Goal: Information Seeking & Learning: Learn about a topic

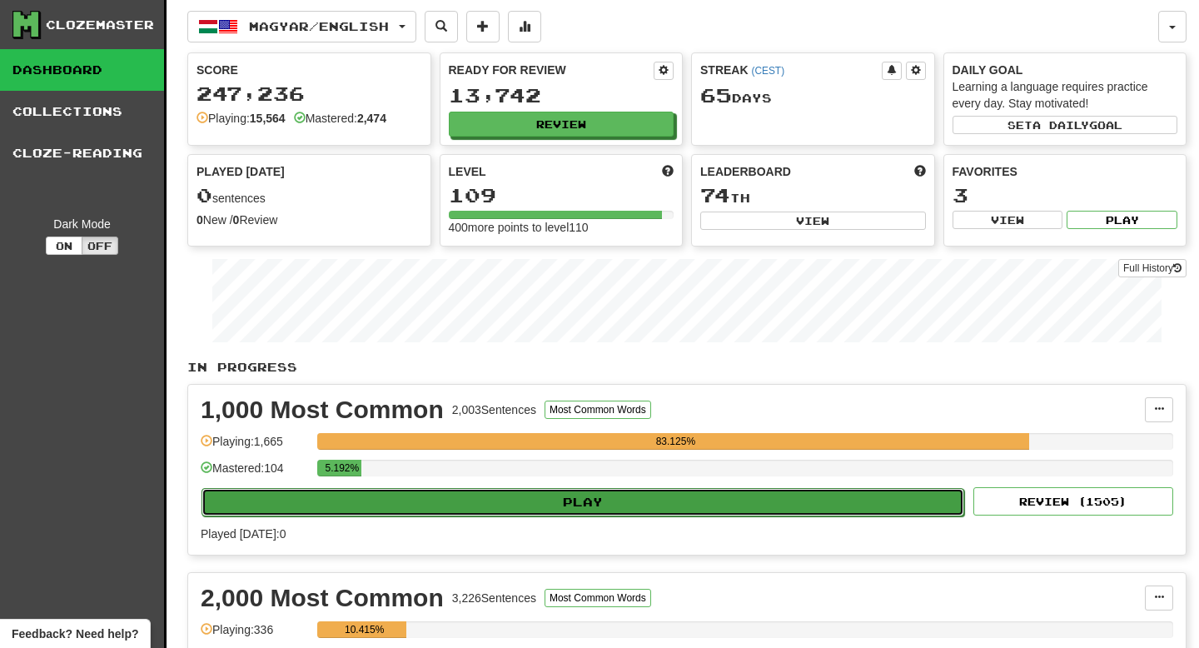
click at [653, 499] on button "Play" at bounding box center [583, 502] width 763 height 28
select select "**"
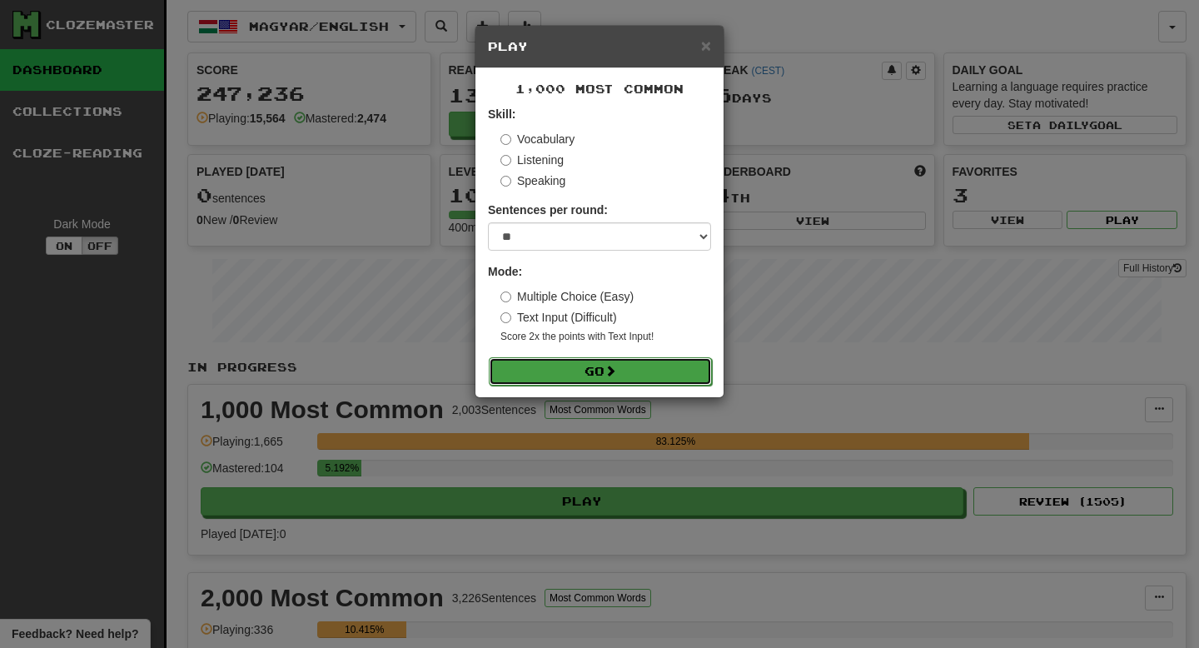
click at [652, 369] on button "Go" at bounding box center [600, 371] width 223 height 28
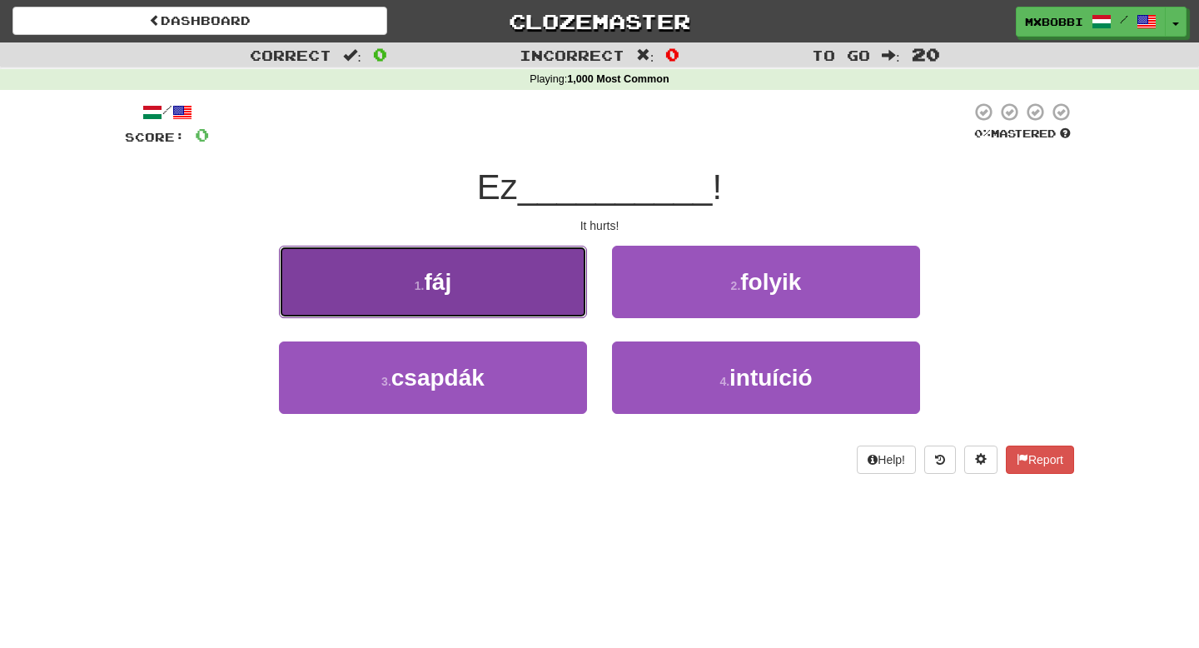
click at [496, 268] on button "1 . fáj" at bounding box center [433, 282] width 308 height 72
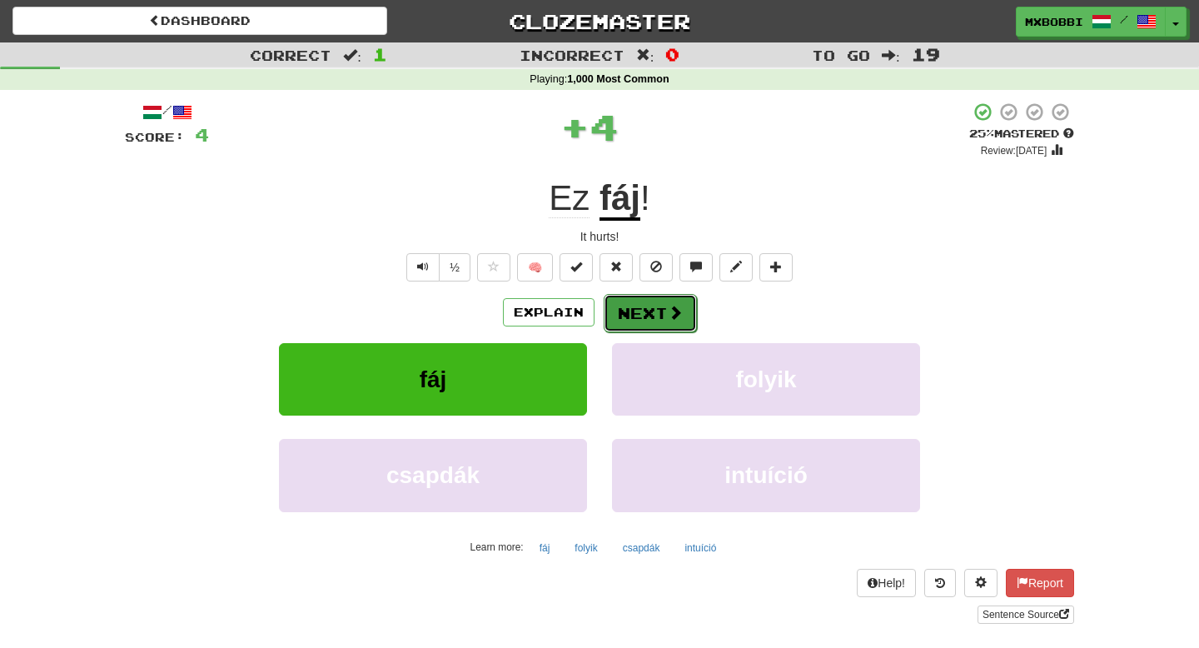
click at [668, 319] on span at bounding box center [675, 312] width 15 height 15
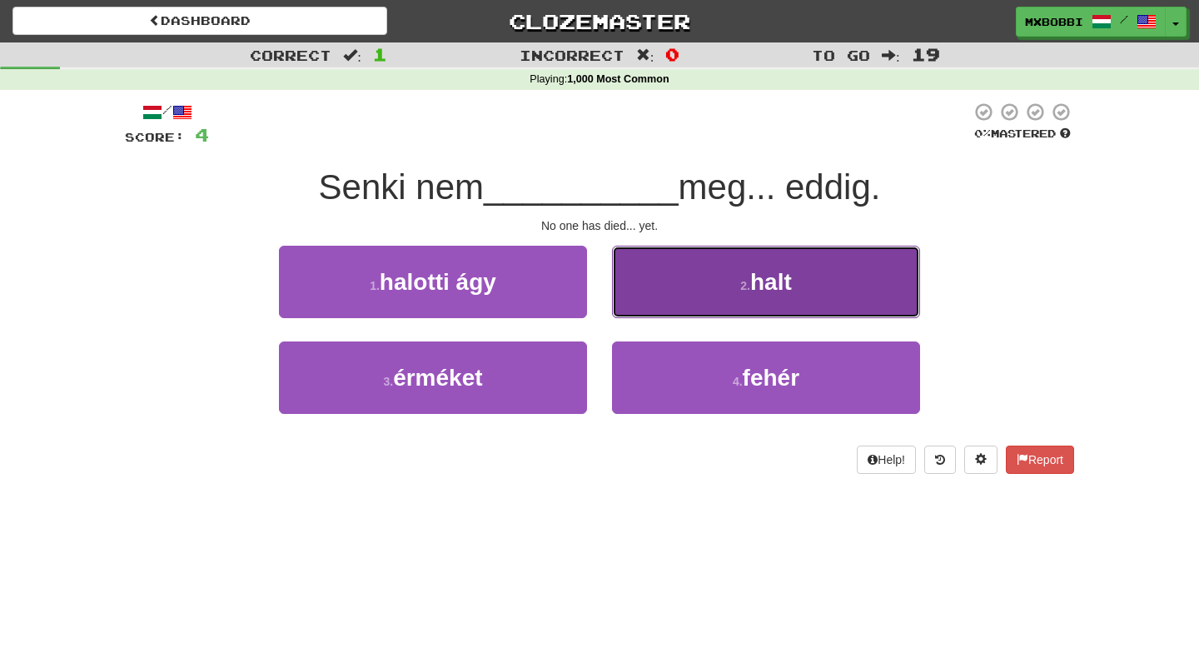
click at [736, 303] on button "2 . halt" at bounding box center [766, 282] width 308 height 72
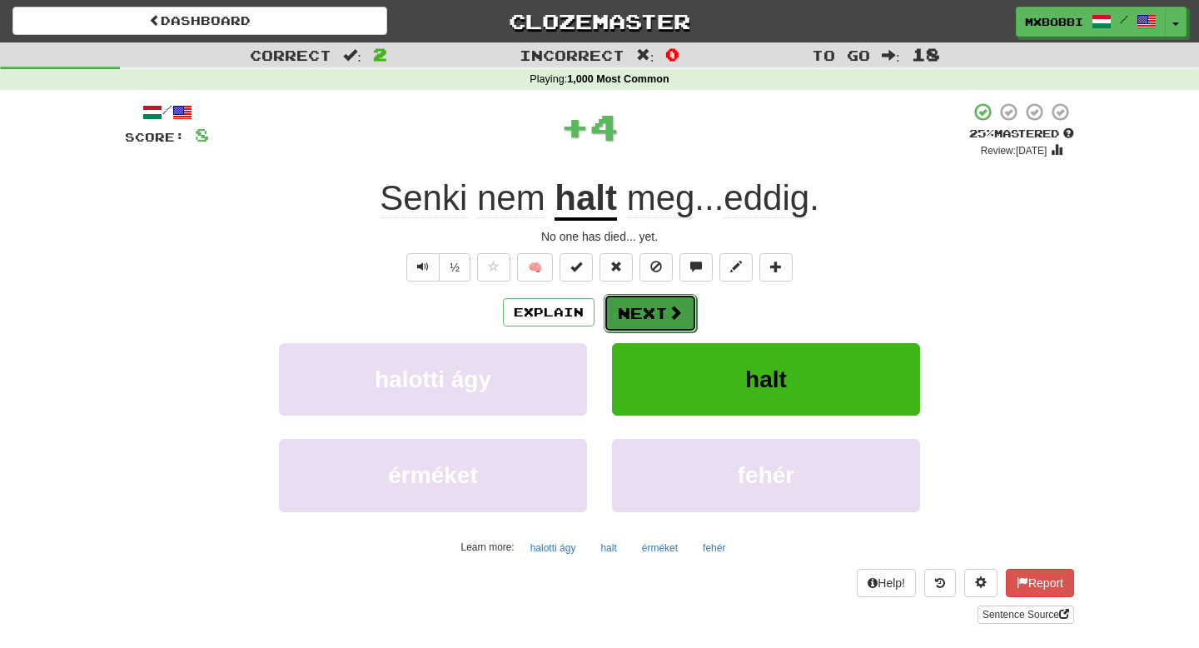
click at [640, 315] on button "Next" at bounding box center [650, 313] width 93 height 38
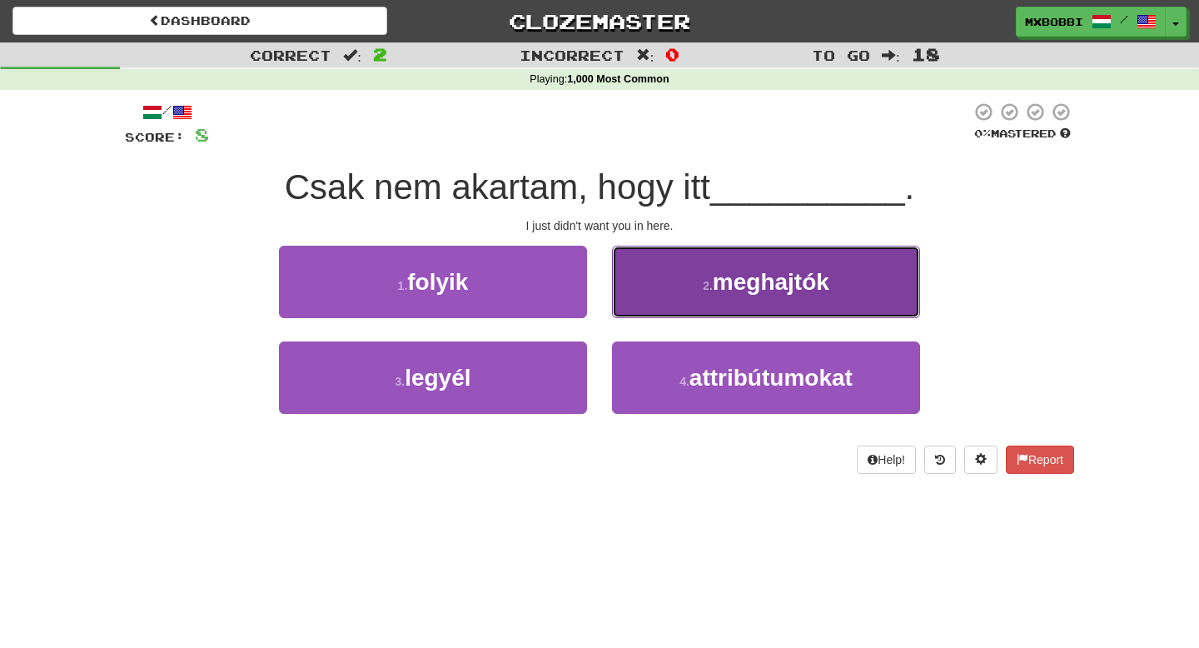
click at [673, 276] on button "2 . meghajtók" at bounding box center [766, 282] width 308 height 72
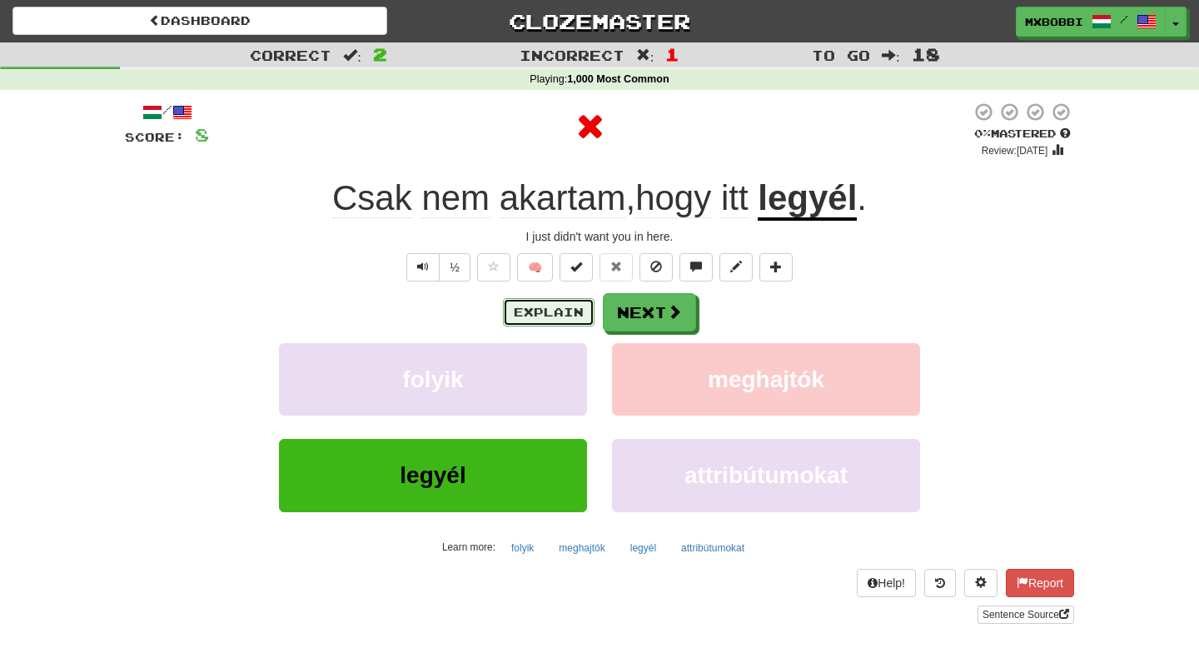
click at [581, 316] on button "Explain" at bounding box center [549, 312] width 92 height 28
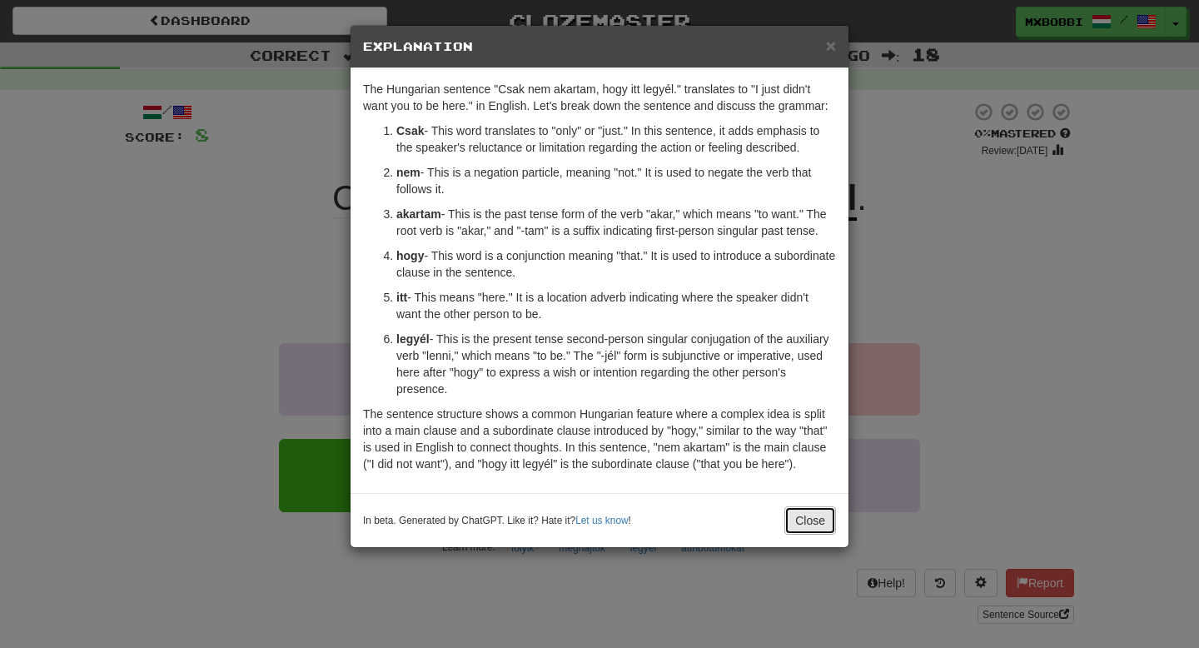
click at [812, 535] on button "Close" at bounding box center [810, 520] width 52 height 28
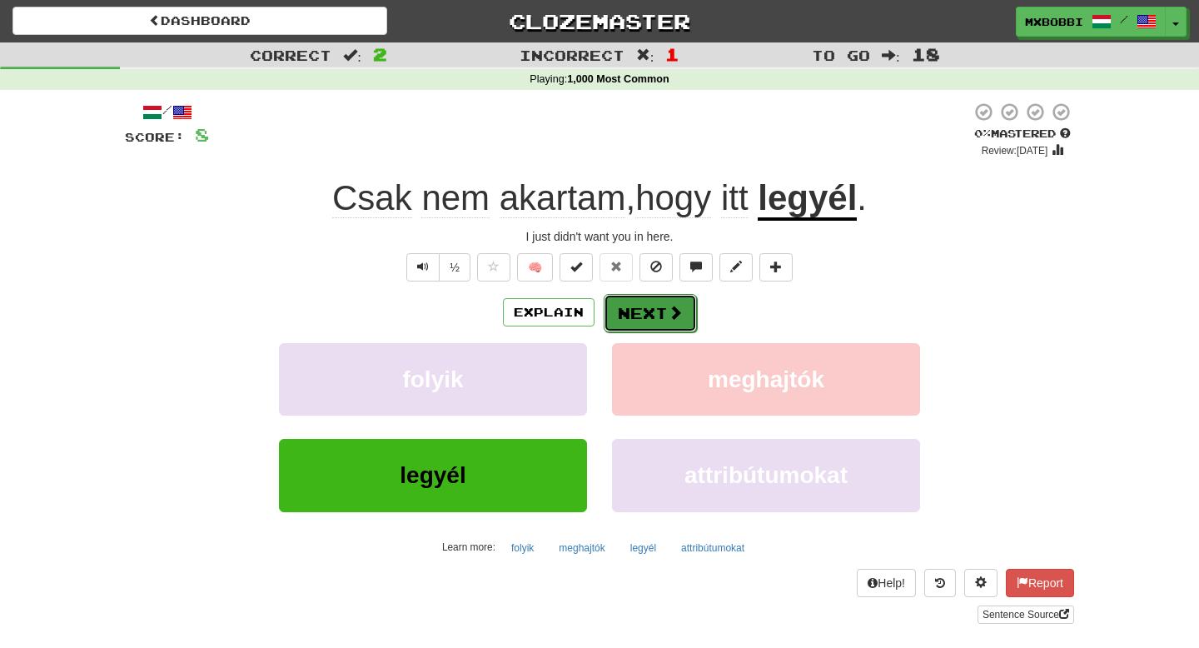
click at [660, 316] on button "Next" at bounding box center [650, 313] width 93 height 38
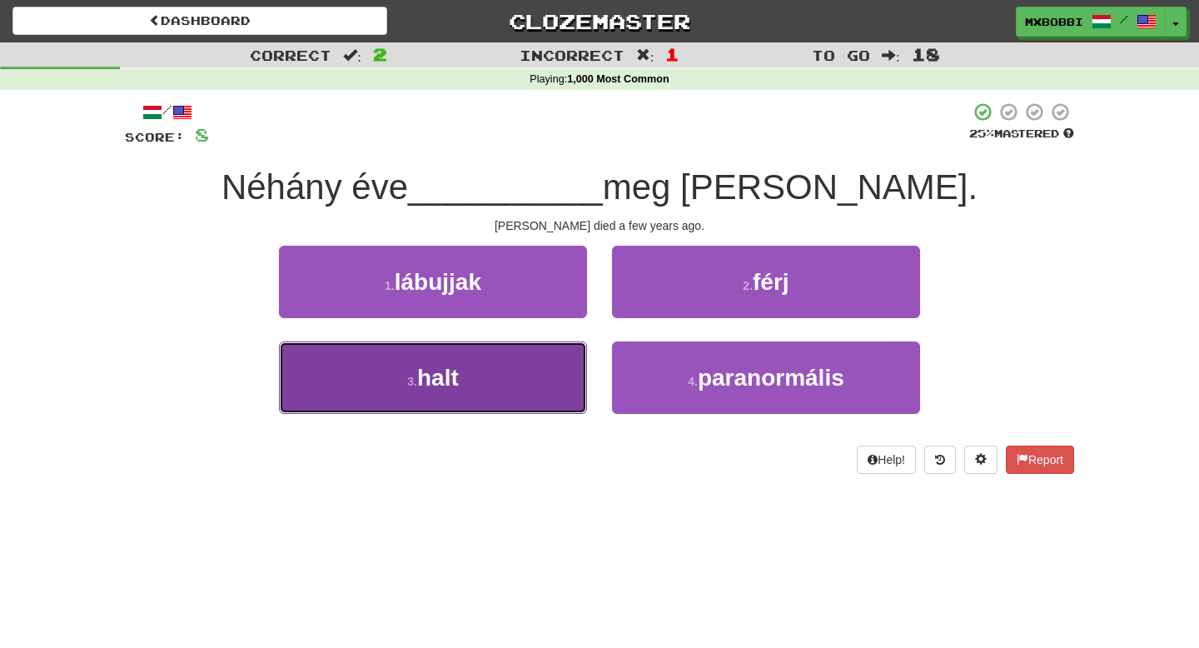
click at [478, 371] on button "3 . halt" at bounding box center [433, 377] width 308 height 72
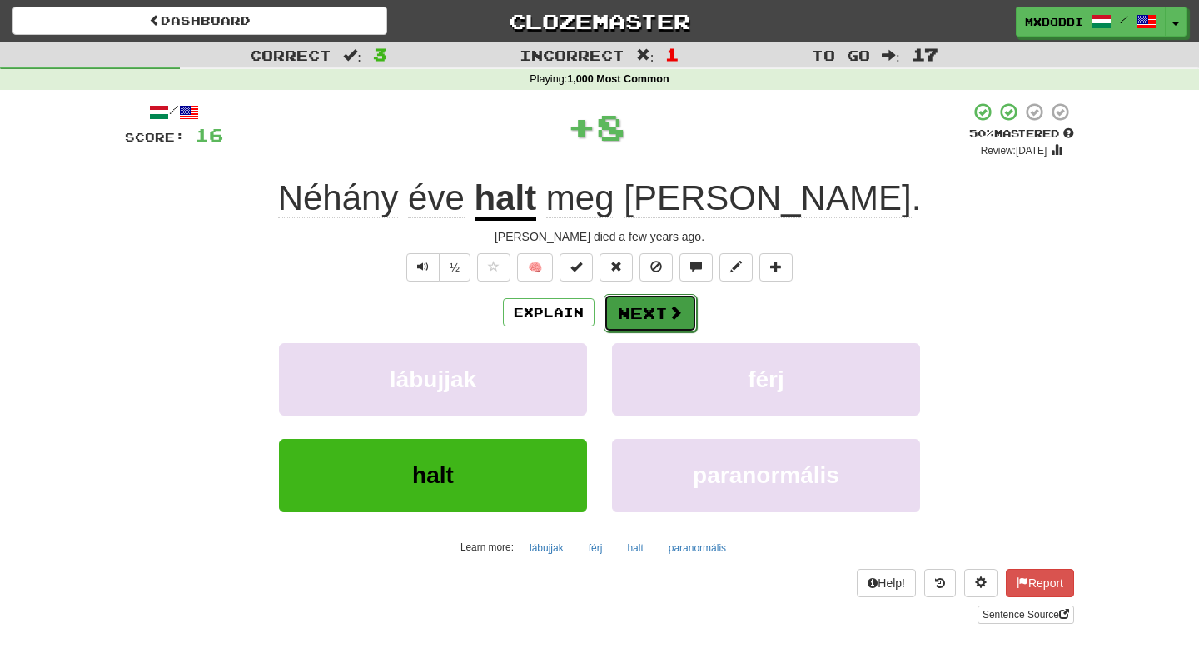
click at [643, 322] on button "Next" at bounding box center [650, 313] width 93 height 38
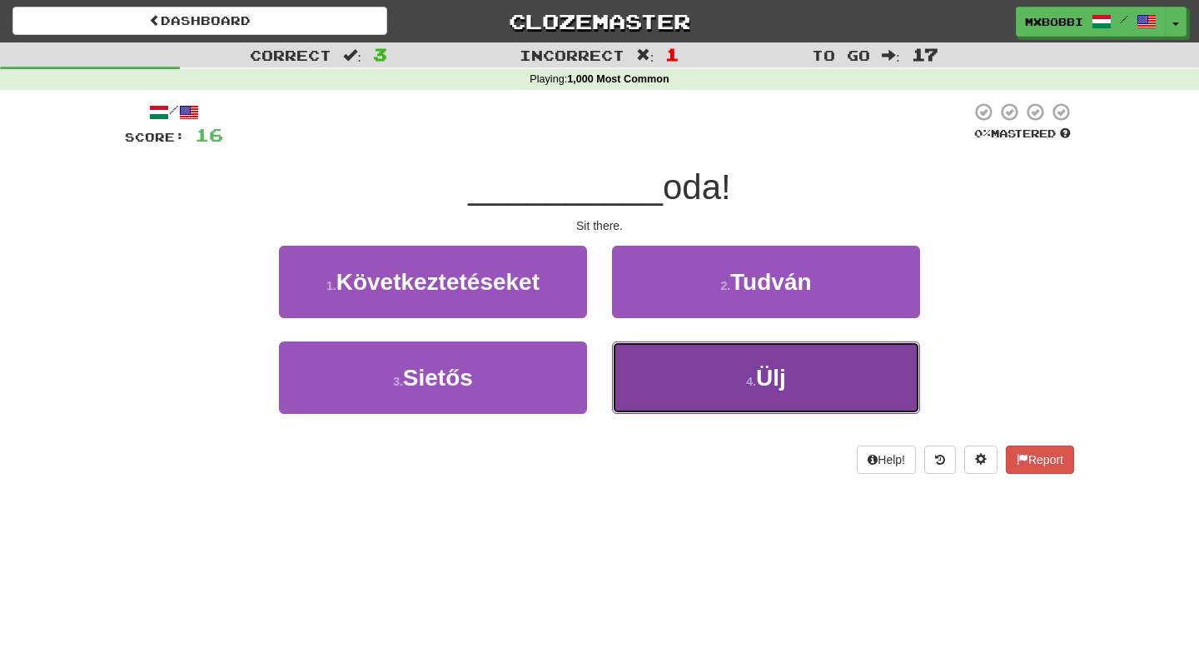
click at [694, 390] on button "4 . Ülj" at bounding box center [766, 377] width 308 height 72
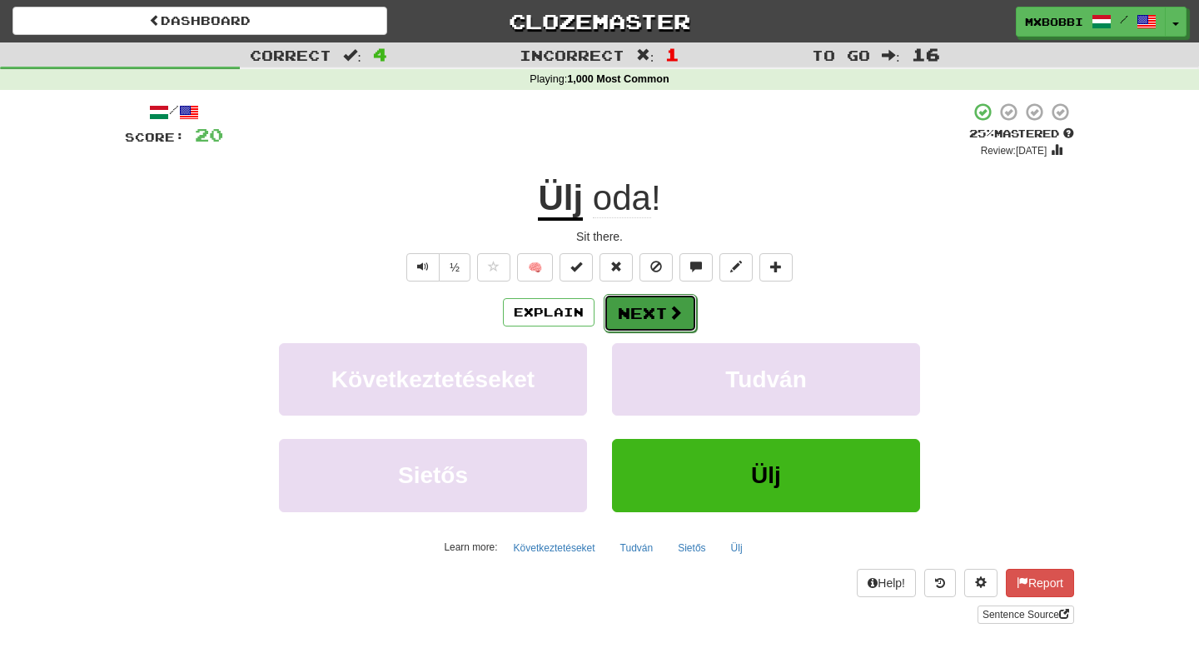
click at [642, 316] on button "Next" at bounding box center [650, 313] width 93 height 38
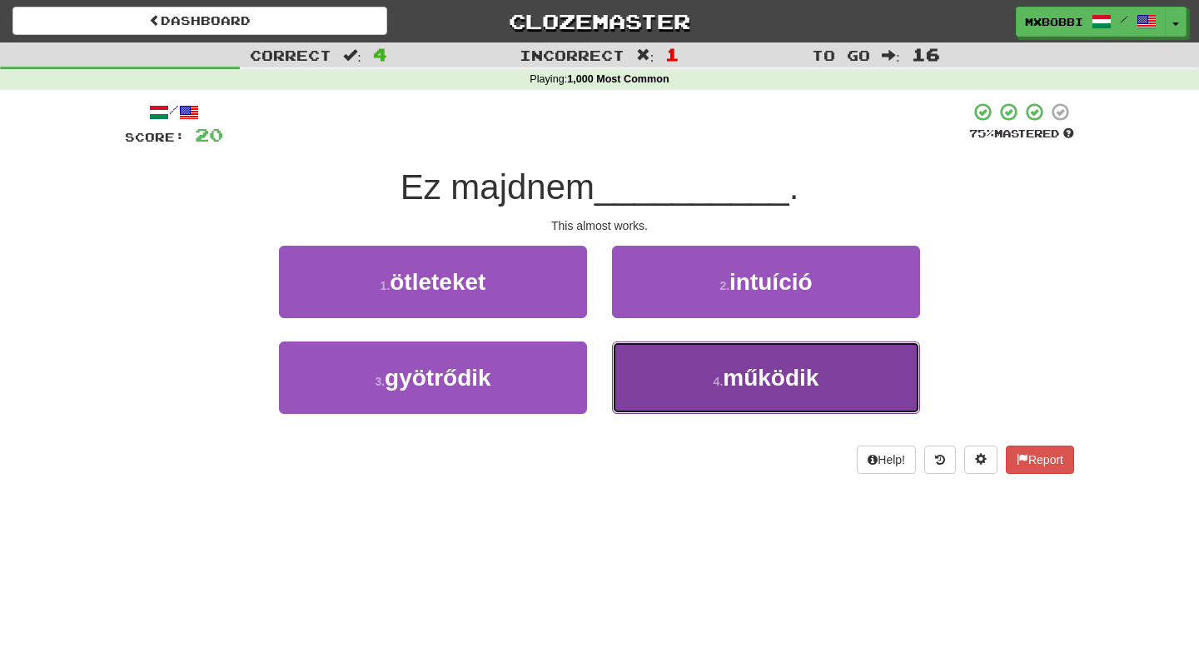
click at [647, 391] on button "4 . működik" at bounding box center [766, 377] width 308 height 72
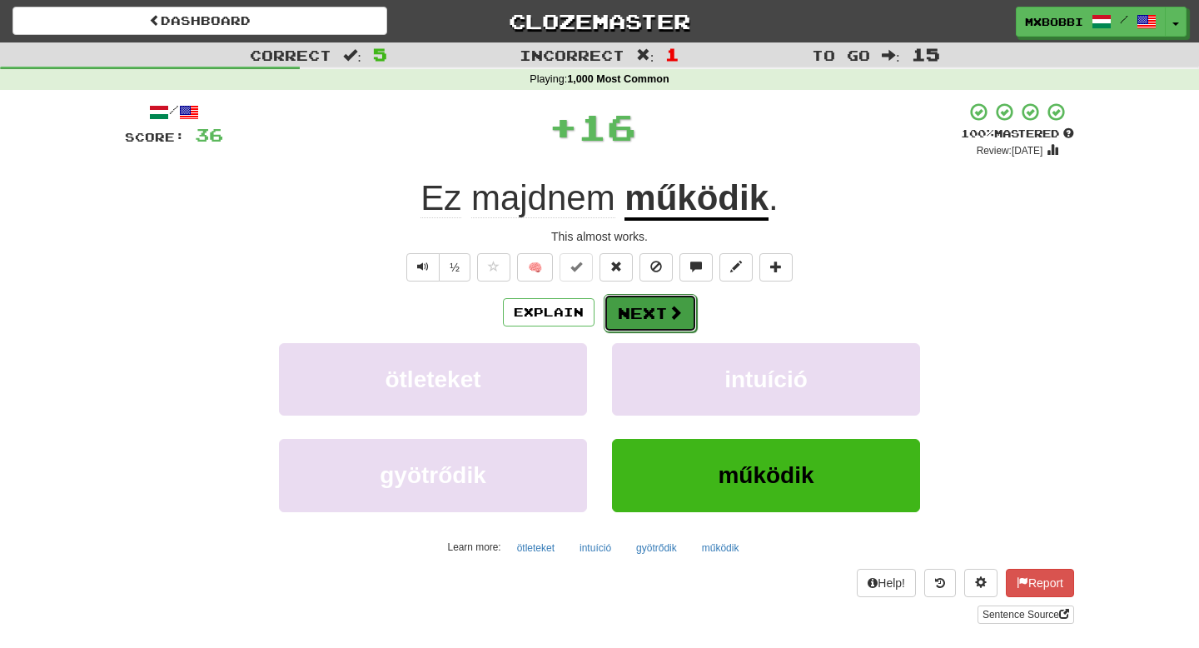
click at [628, 306] on button "Next" at bounding box center [650, 313] width 93 height 38
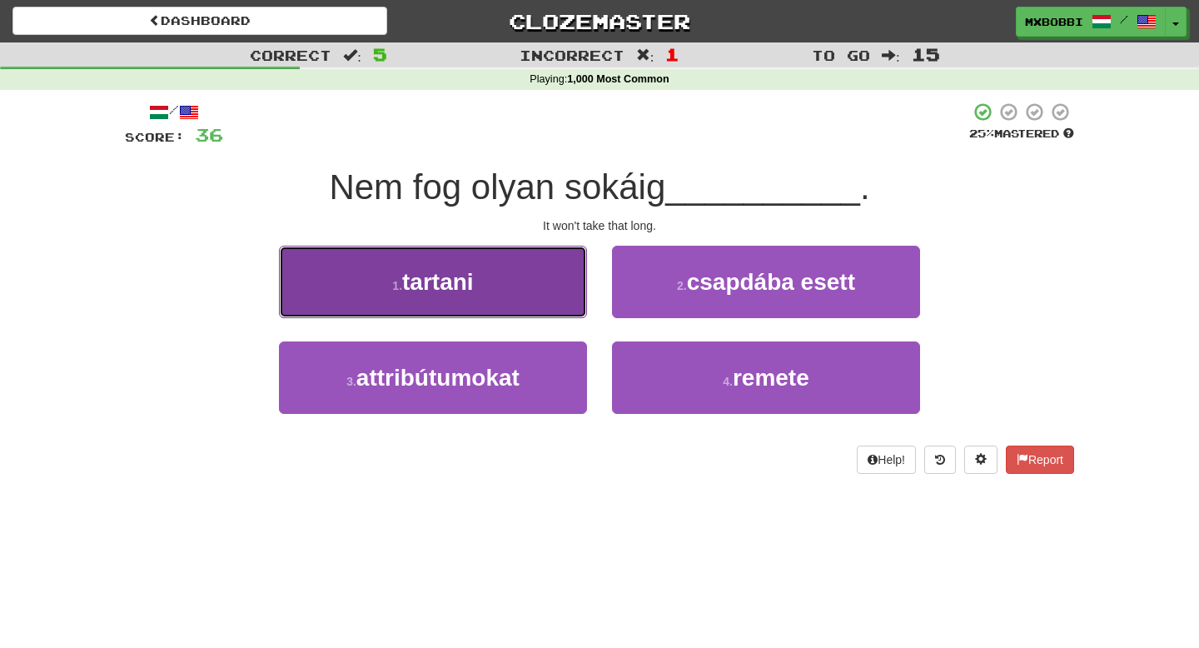
click at [557, 300] on button "1 . [GEOGRAPHIC_DATA]" at bounding box center [433, 282] width 308 height 72
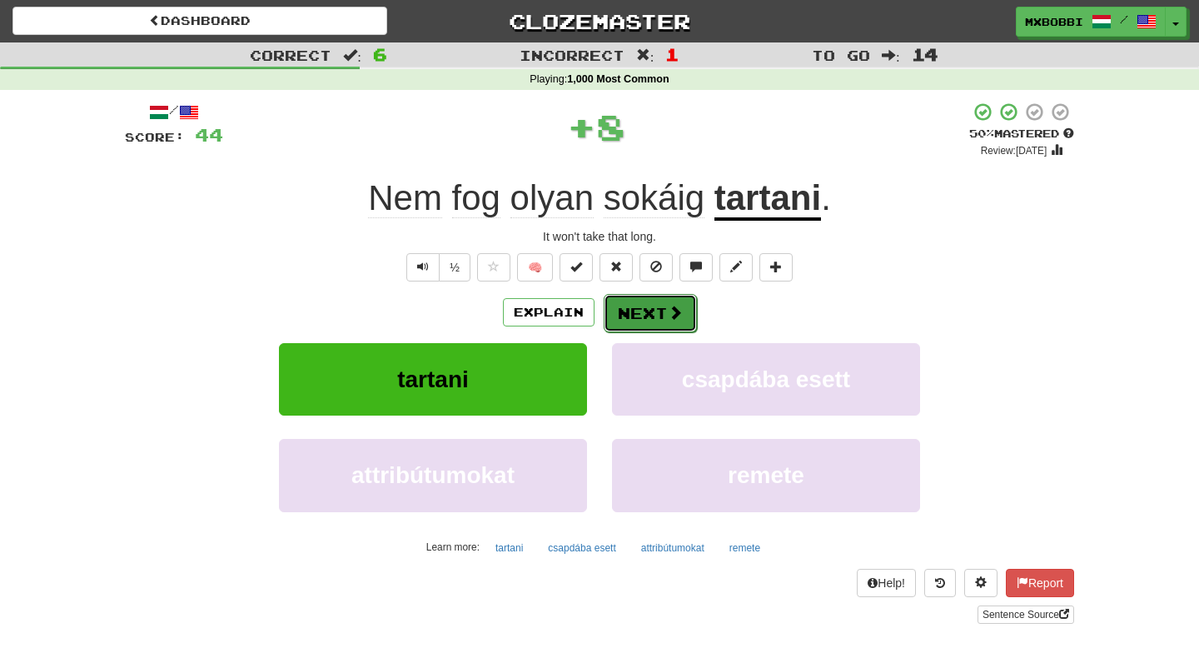
click at [670, 301] on button "Next" at bounding box center [650, 313] width 93 height 38
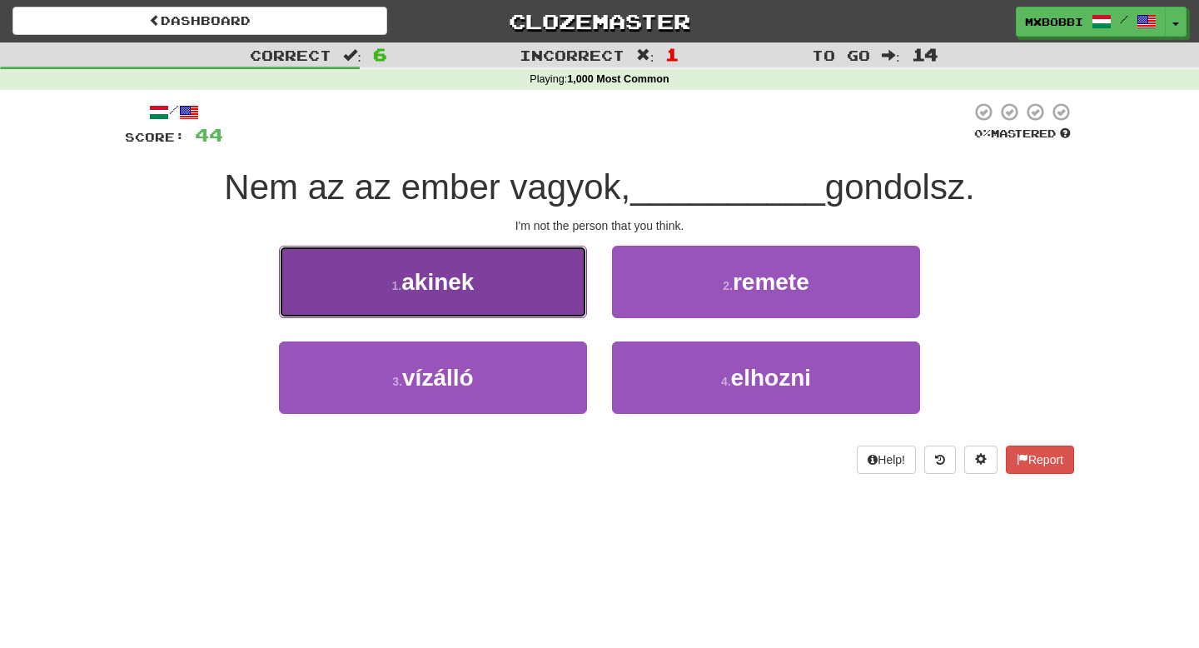
click at [543, 296] on button "1 . akinek" at bounding box center [433, 282] width 308 height 72
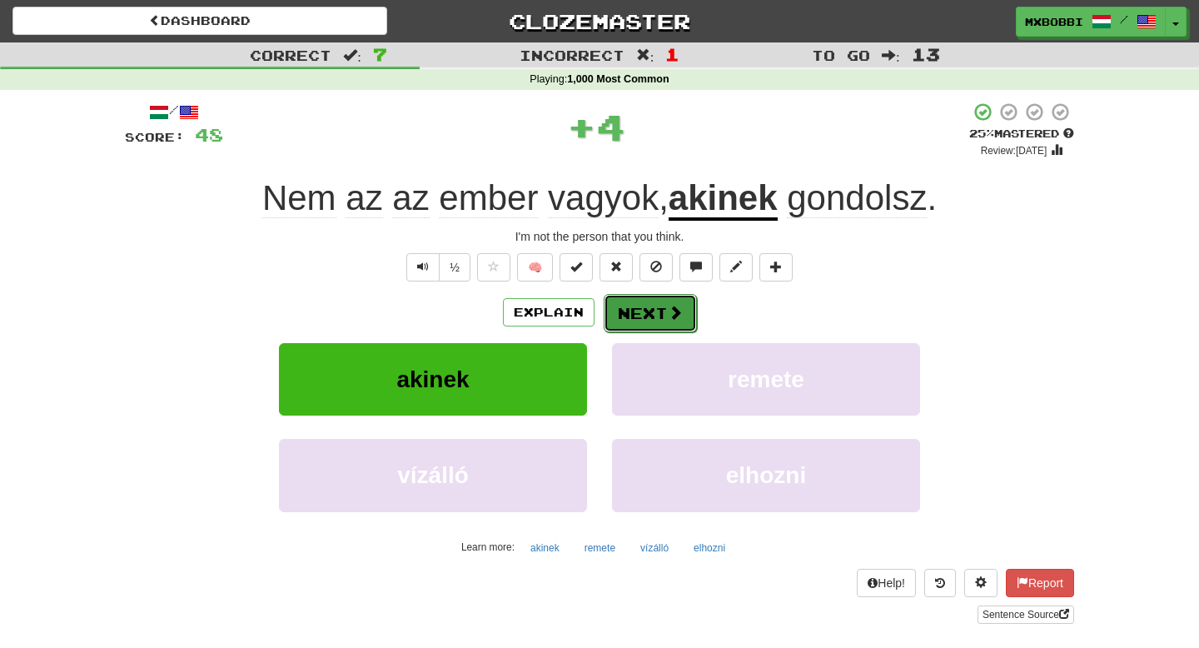
click at [650, 311] on button "Next" at bounding box center [650, 313] width 93 height 38
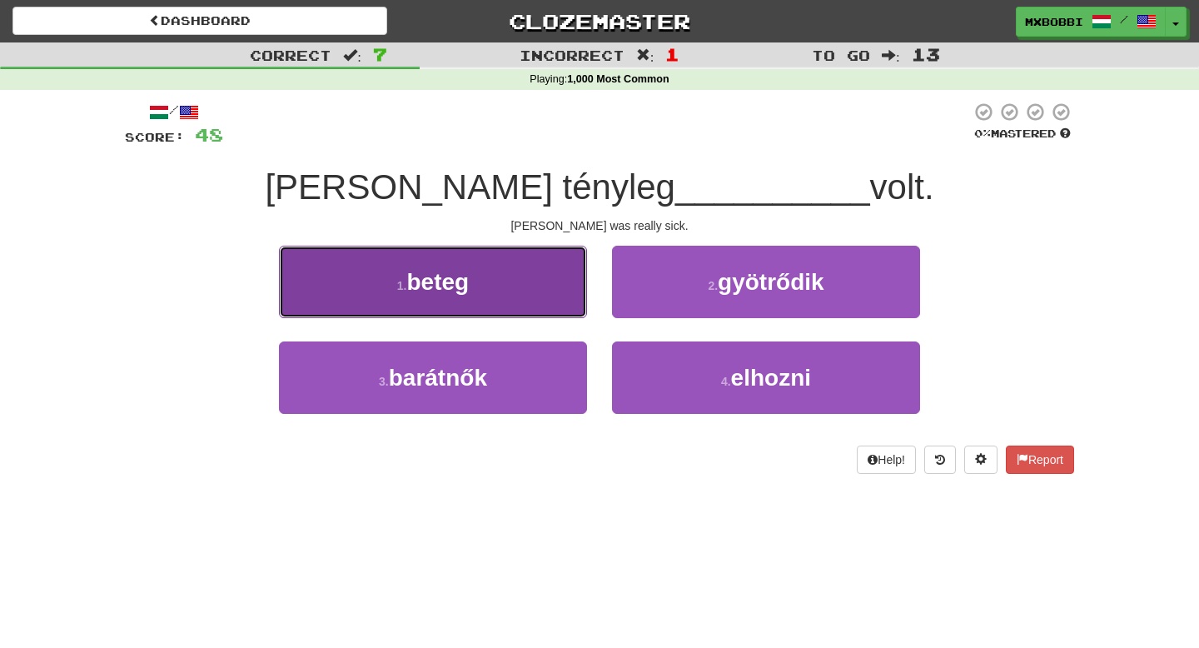
click at [570, 299] on button "1 . beteg" at bounding box center [433, 282] width 308 height 72
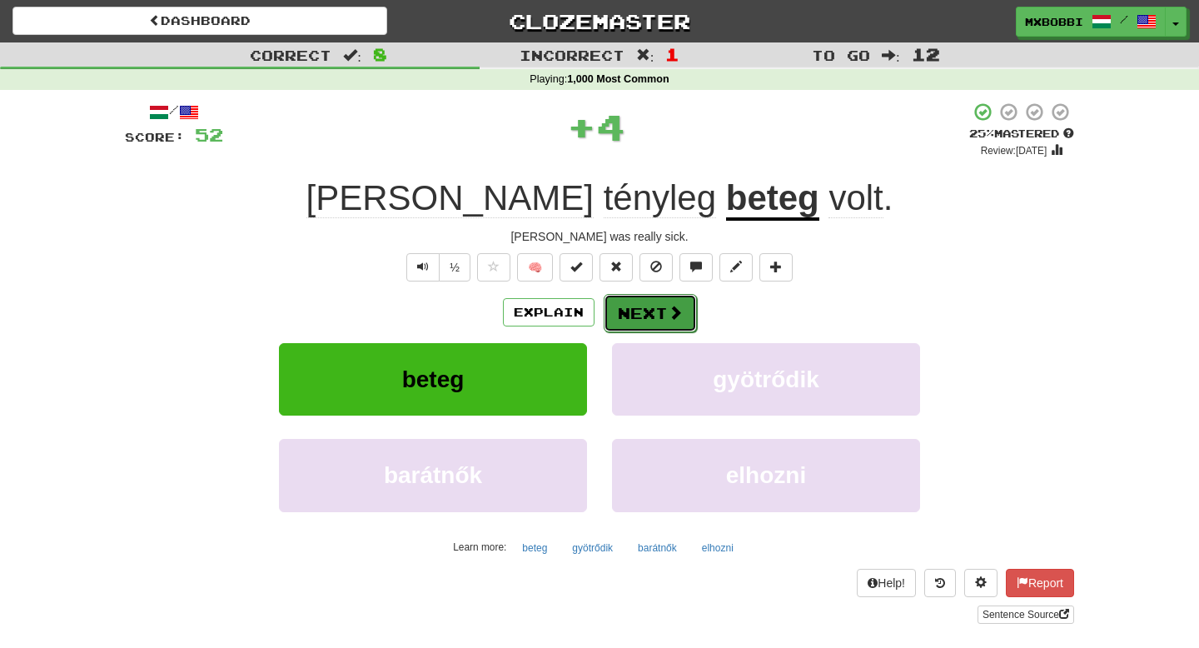
click at [672, 312] on span at bounding box center [675, 312] width 15 height 15
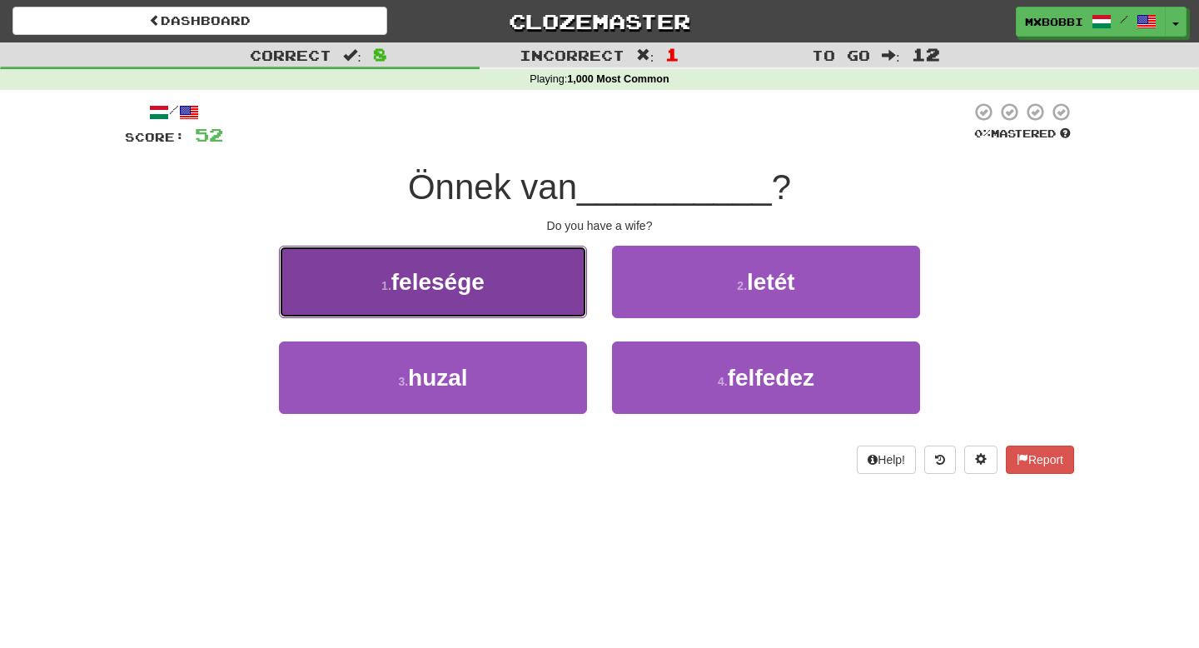
click at [575, 289] on button "1 . felesége" at bounding box center [433, 282] width 308 height 72
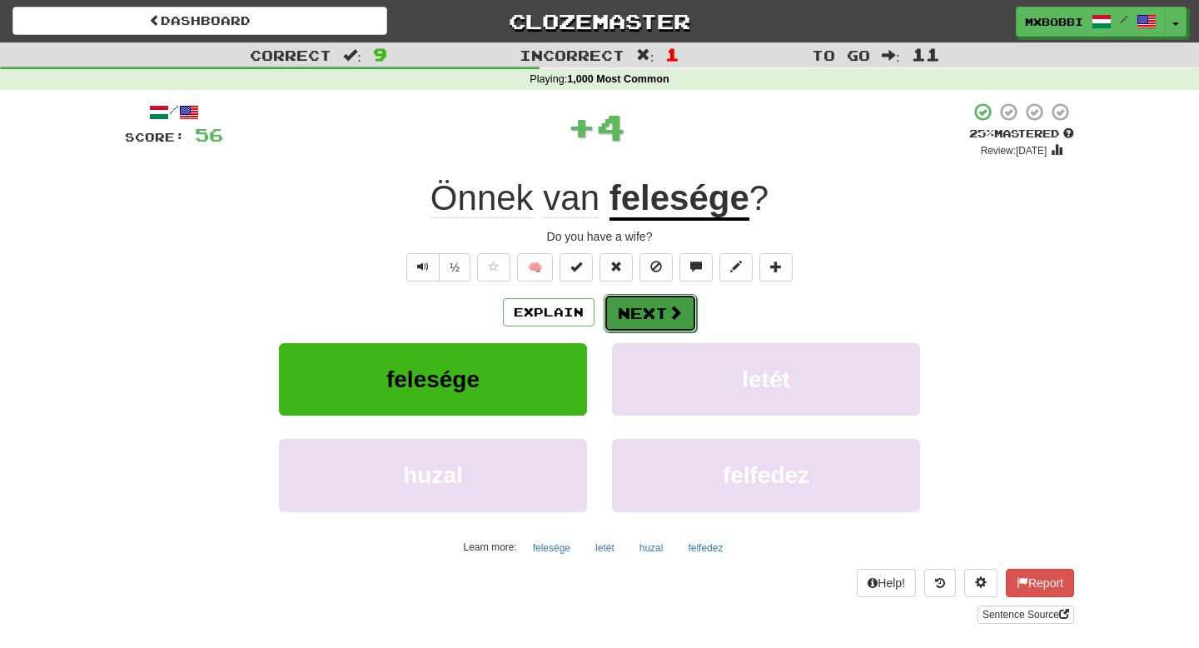
click at [668, 312] on span at bounding box center [675, 312] width 15 height 15
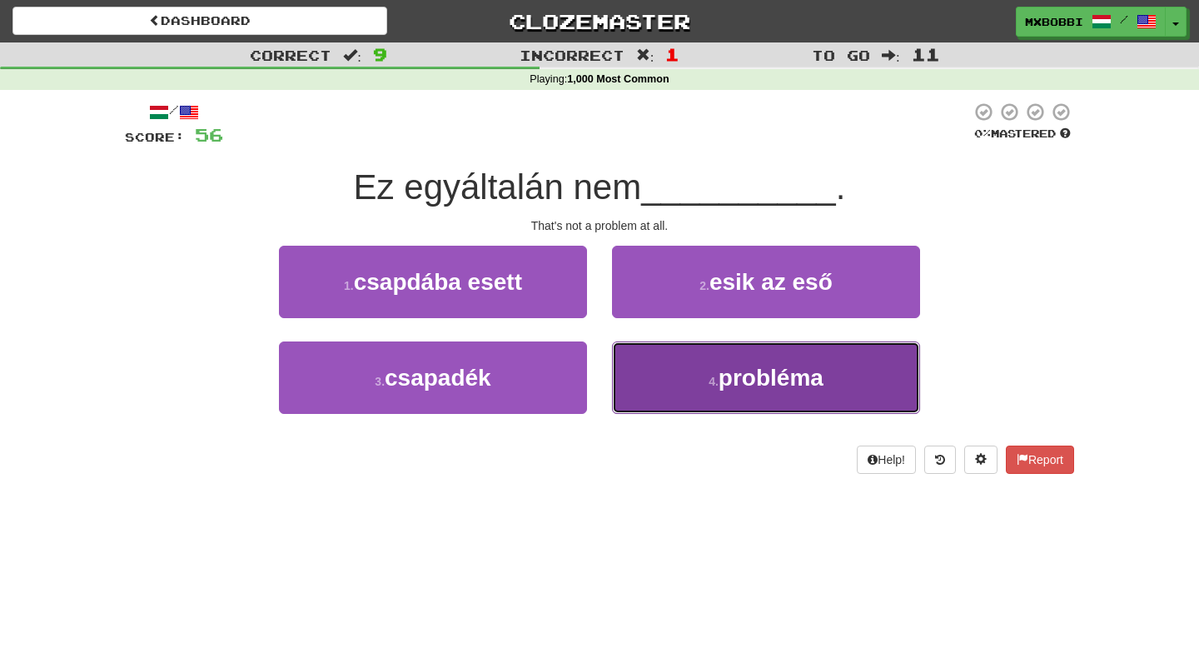
click at [685, 364] on button "4 . probléma" at bounding box center [766, 377] width 308 height 72
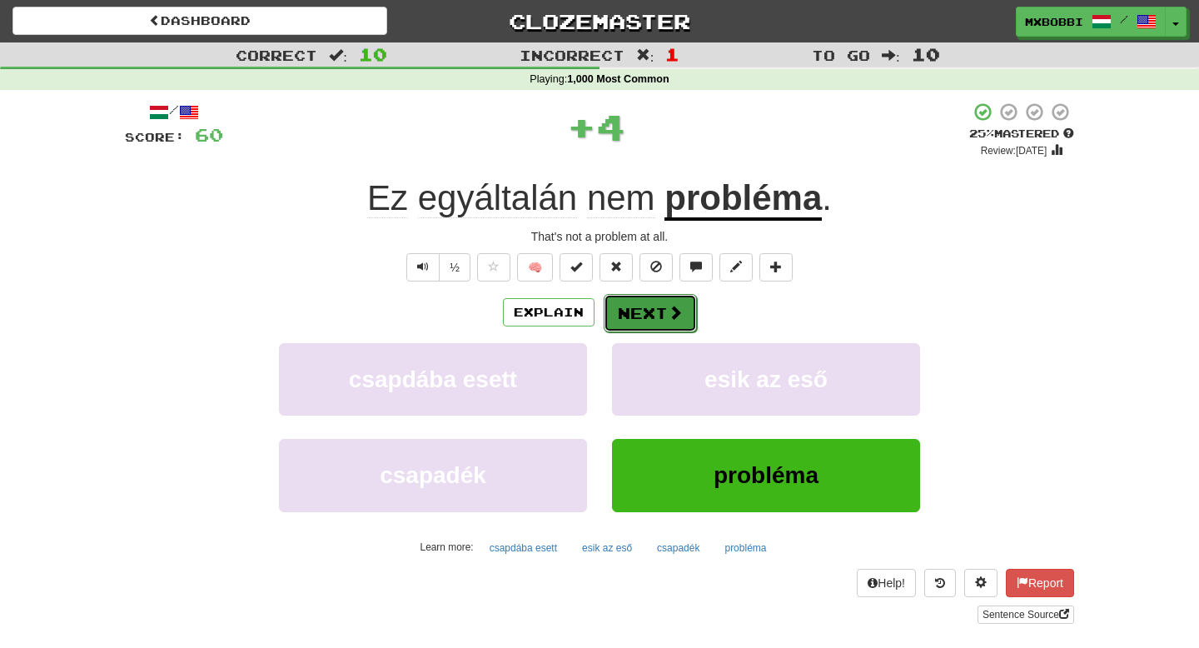
click at [665, 311] on button "Next" at bounding box center [650, 313] width 93 height 38
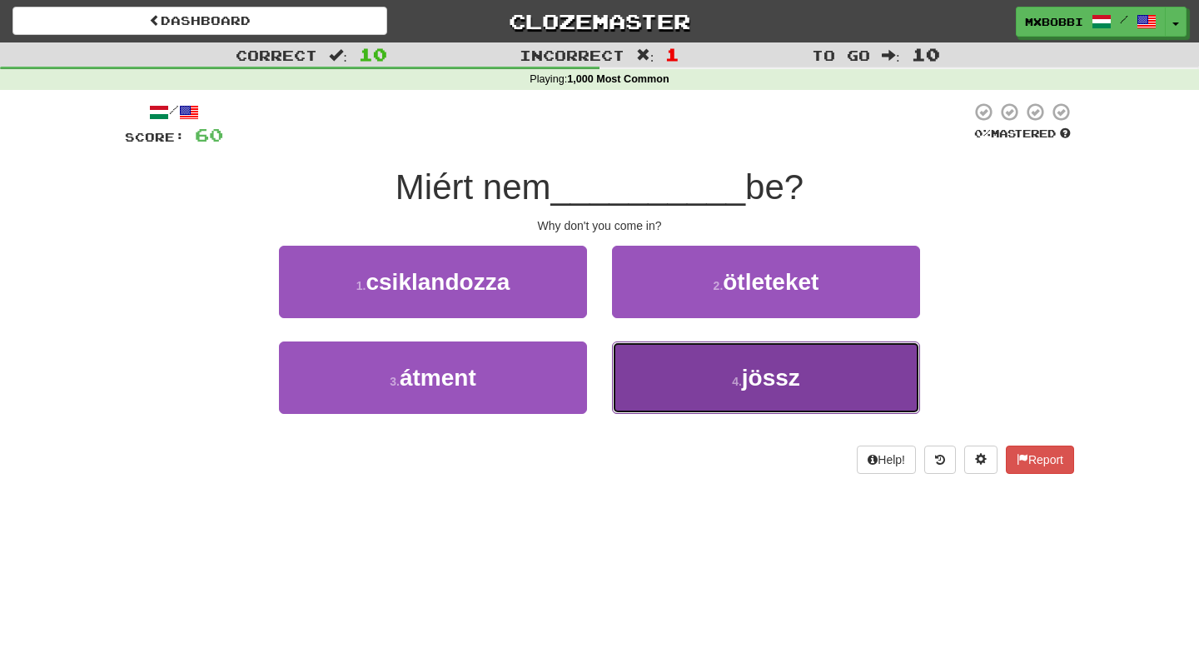
click at [699, 379] on button "4 . jössz" at bounding box center [766, 377] width 308 height 72
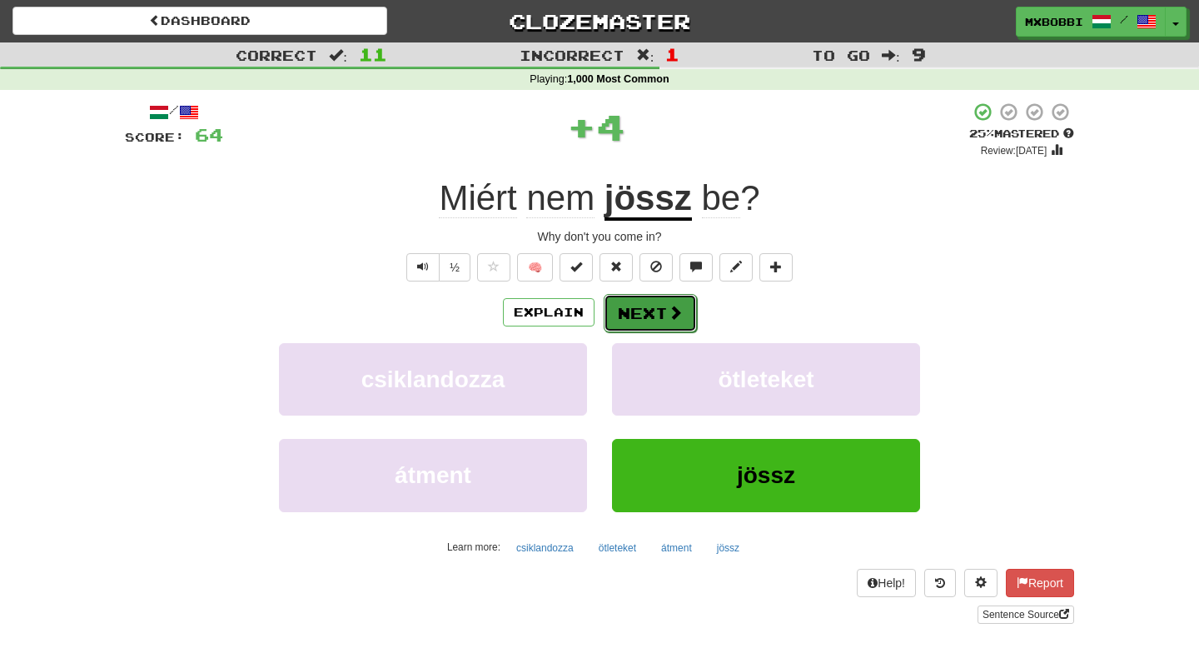
click at [640, 313] on button "Next" at bounding box center [650, 313] width 93 height 38
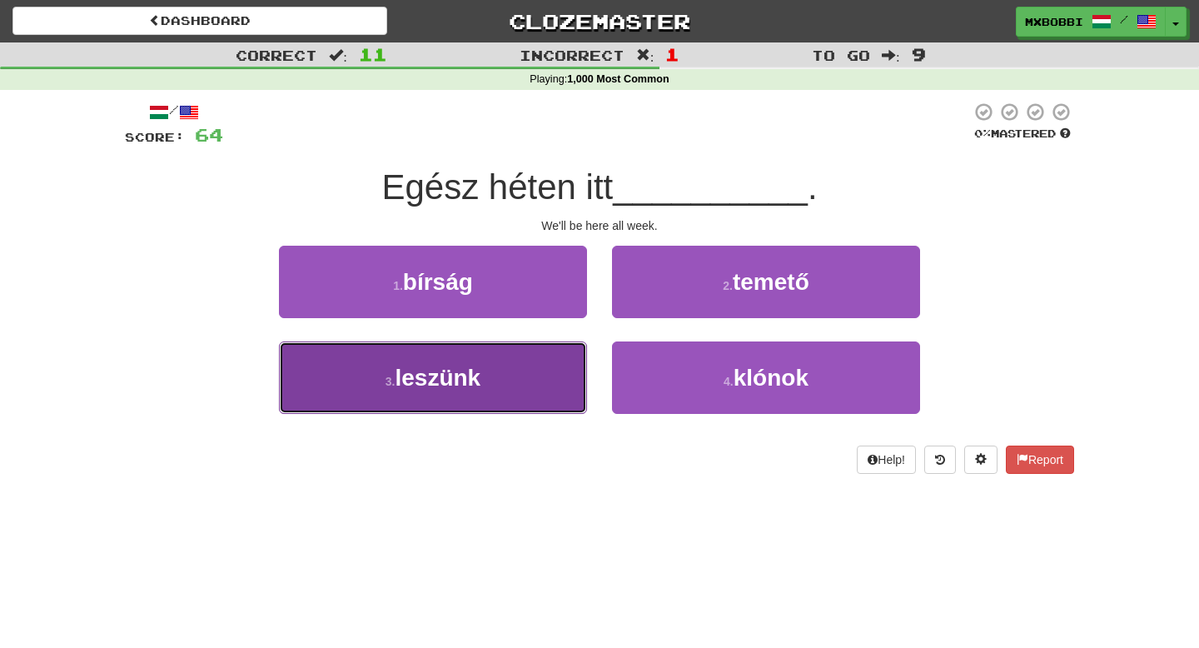
click at [521, 366] on button "3 . leszünk" at bounding box center [433, 377] width 308 height 72
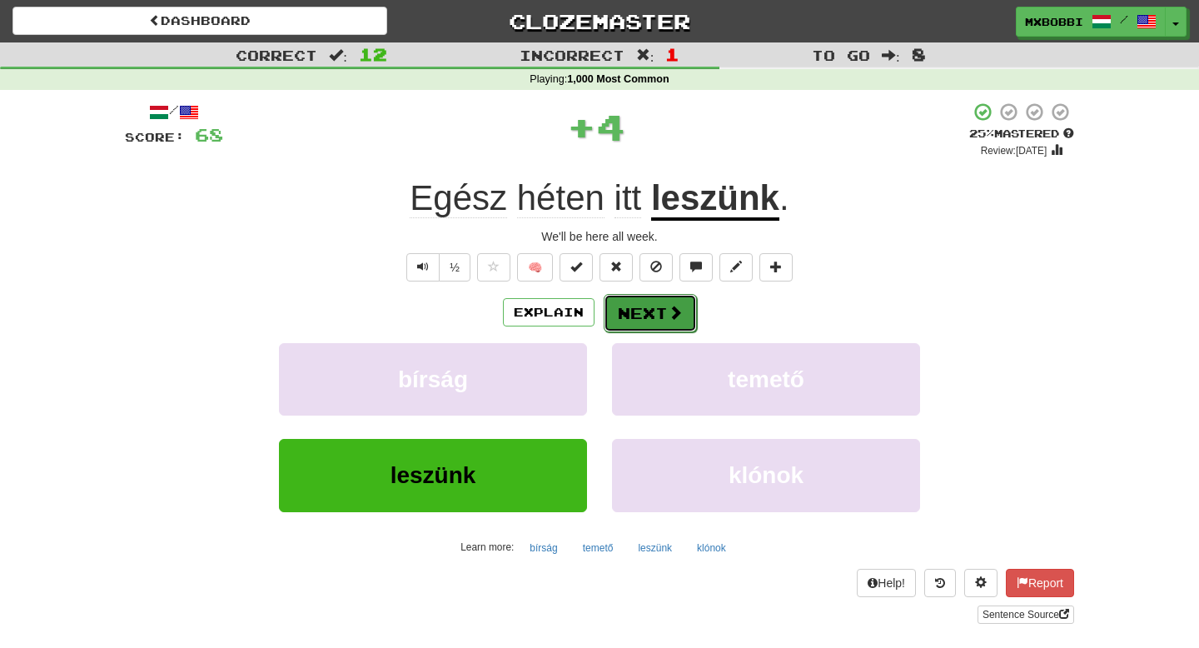
click at [639, 313] on button "Next" at bounding box center [650, 313] width 93 height 38
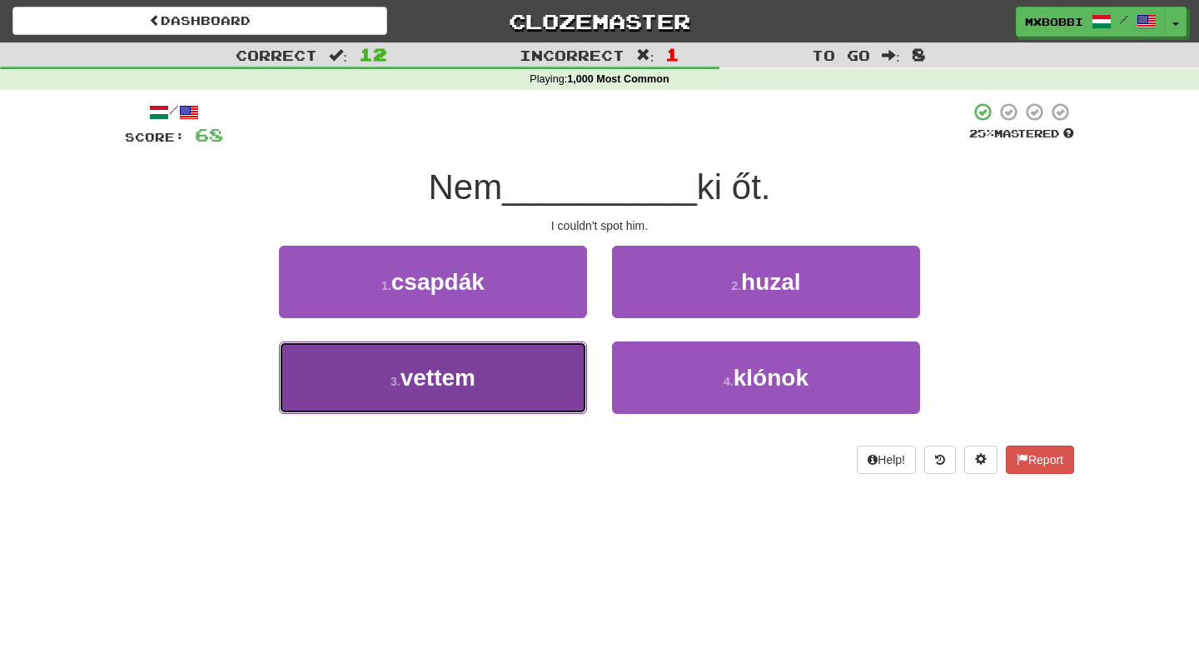
click at [511, 386] on button "3 . vettem" at bounding box center [433, 377] width 308 height 72
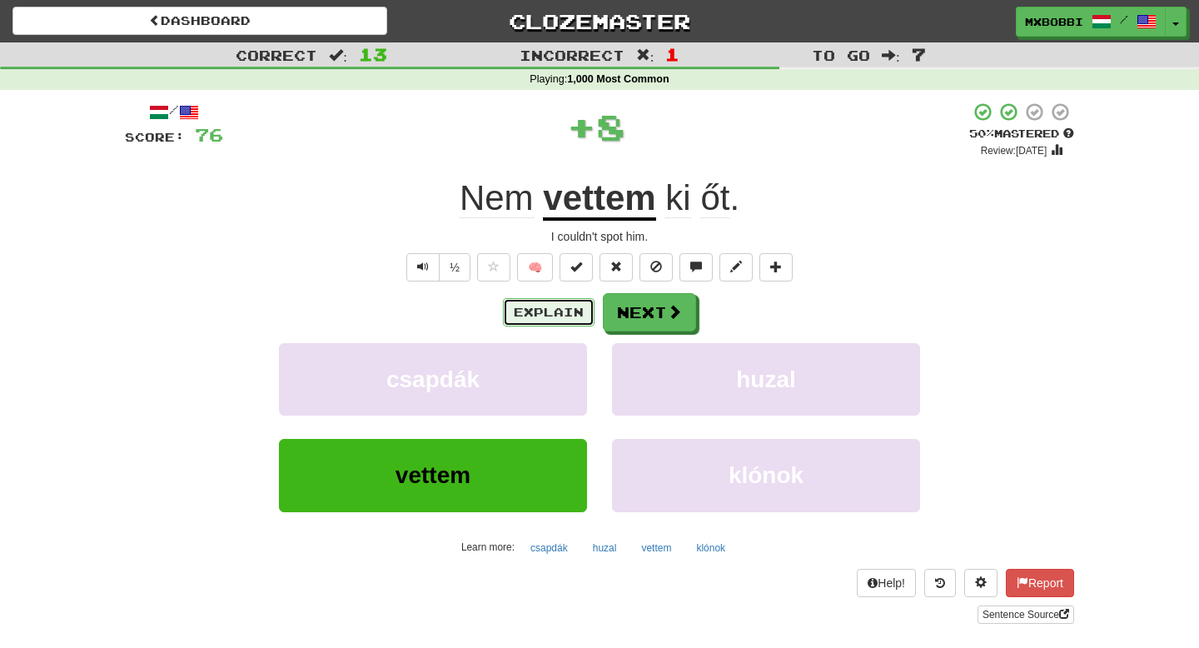
click at [560, 313] on button "Explain" at bounding box center [549, 312] width 92 height 28
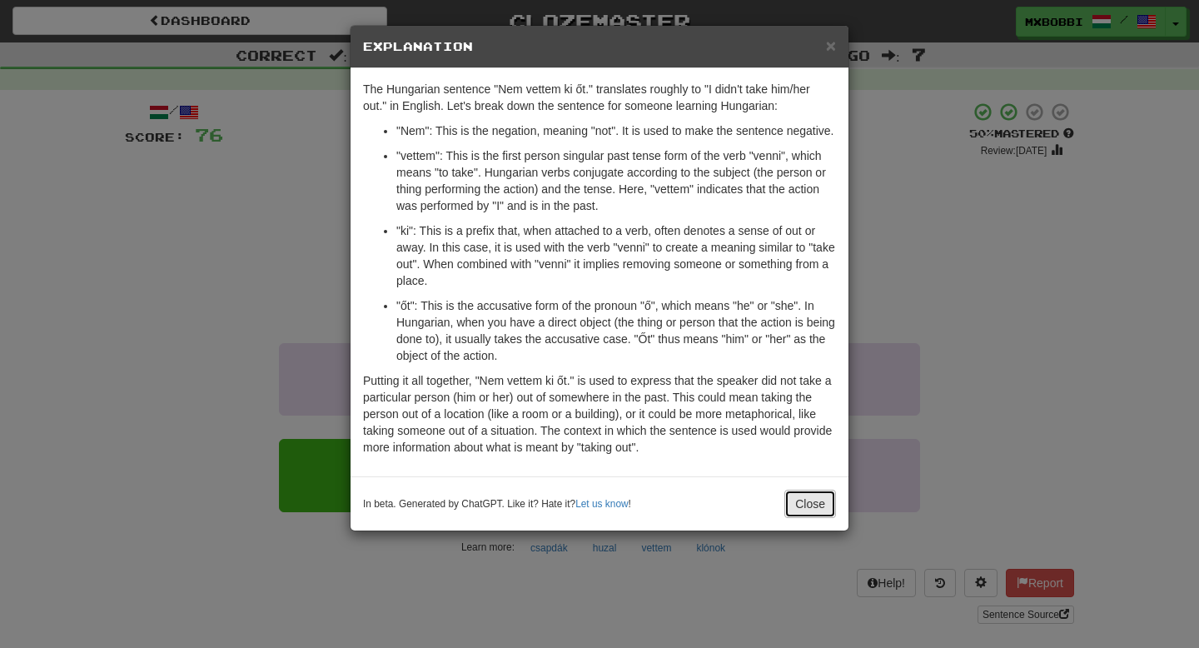
click at [807, 518] on button "Close" at bounding box center [810, 504] width 52 height 28
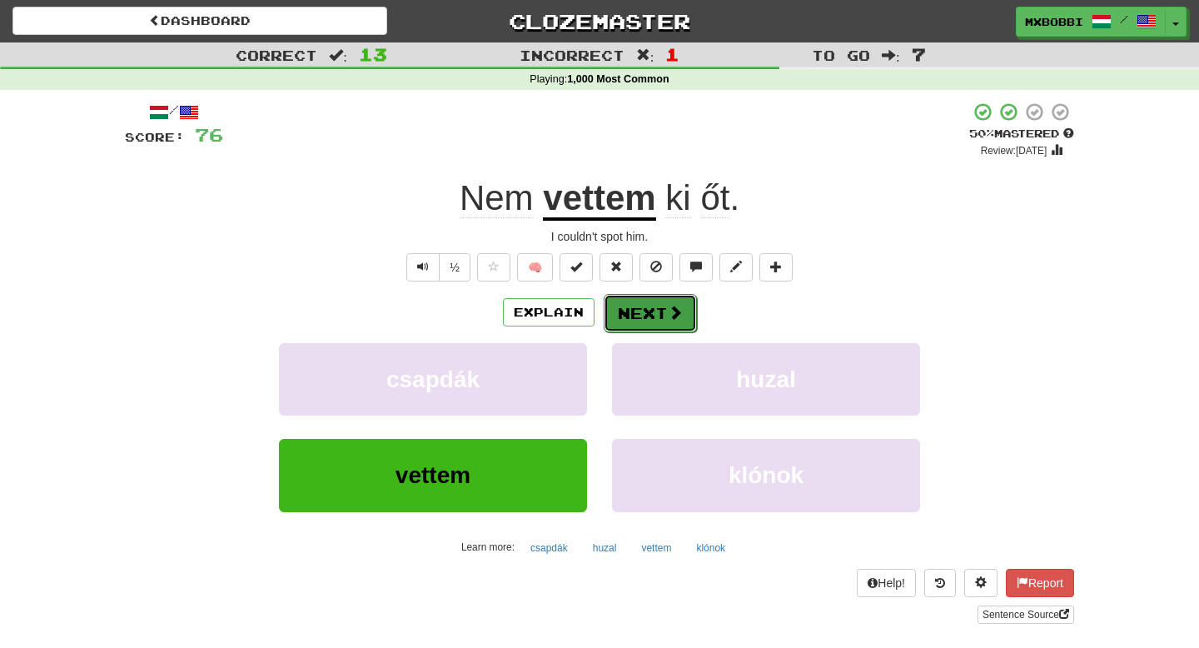
click at [675, 321] on button "Next" at bounding box center [650, 313] width 93 height 38
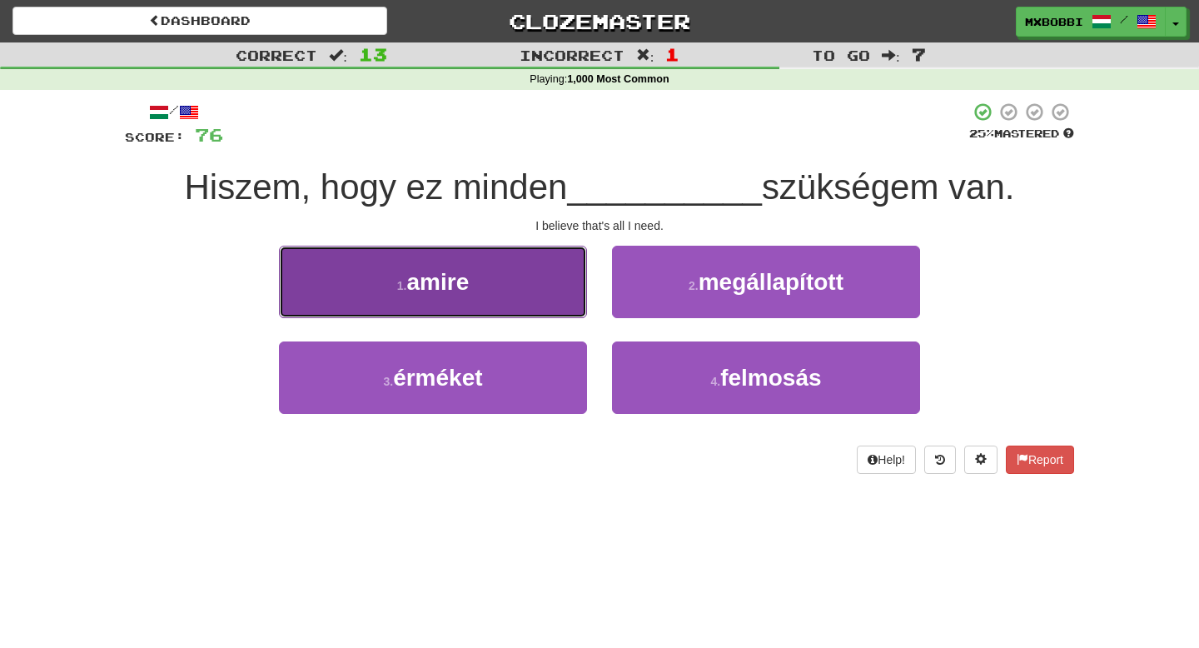
click at [557, 287] on button "1 . amire" at bounding box center [433, 282] width 308 height 72
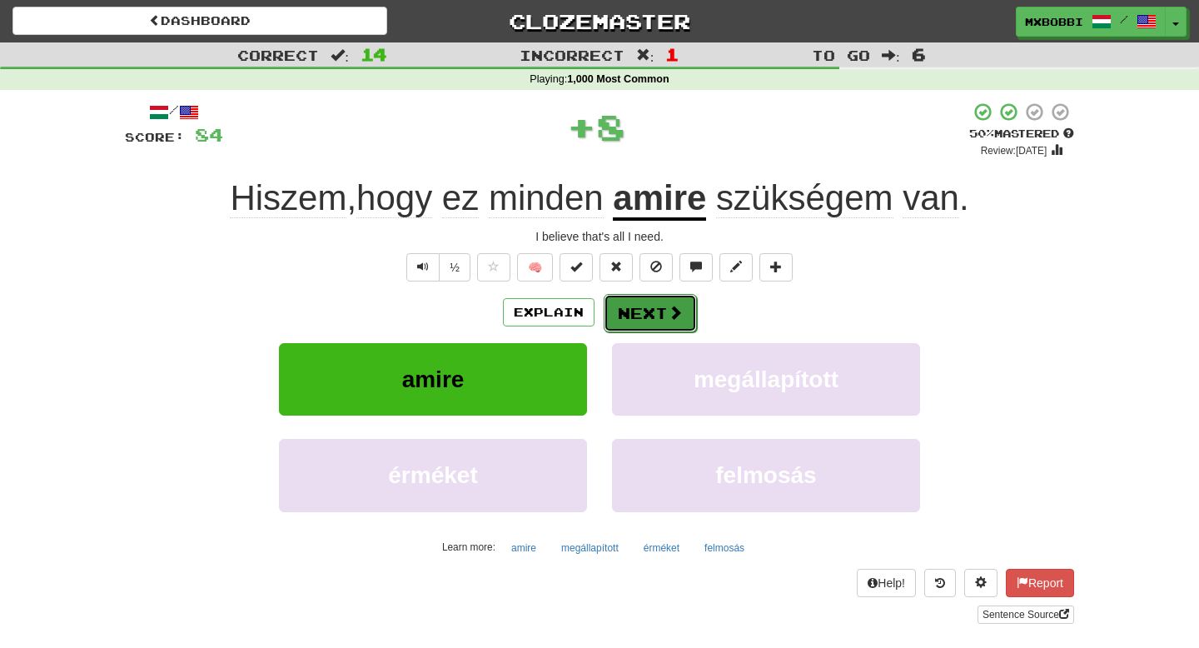
click at [652, 321] on button "Next" at bounding box center [650, 313] width 93 height 38
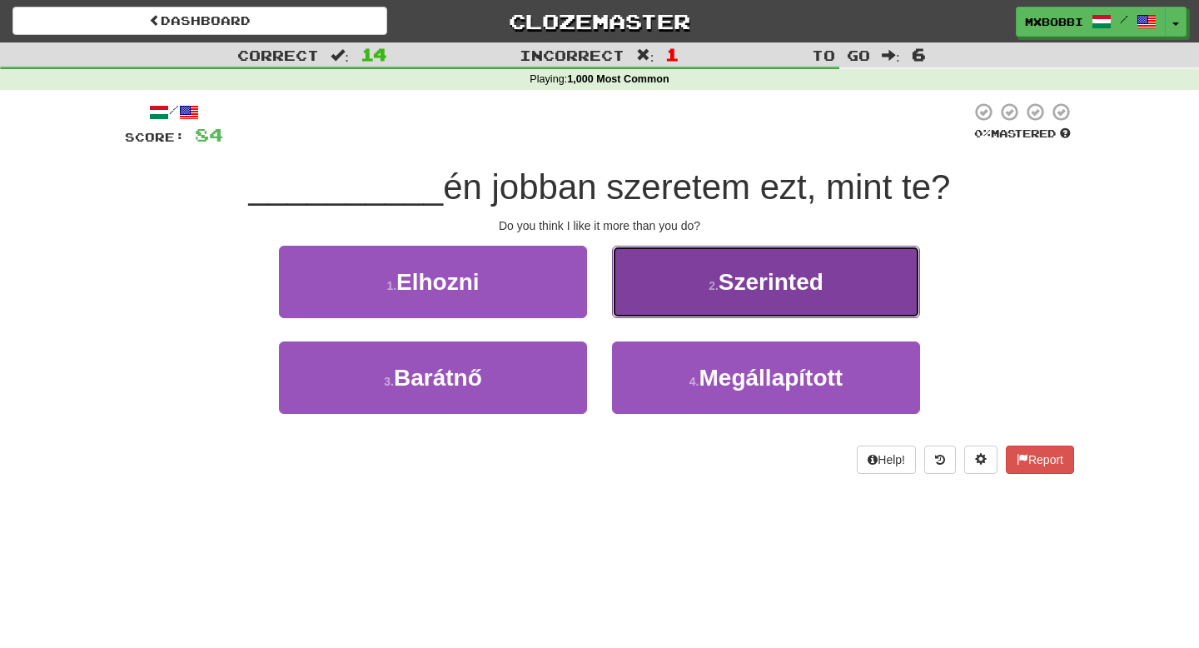
click at [688, 291] on button "2 . Szerinted" at bounding box center [766, 282] width 308 height 72
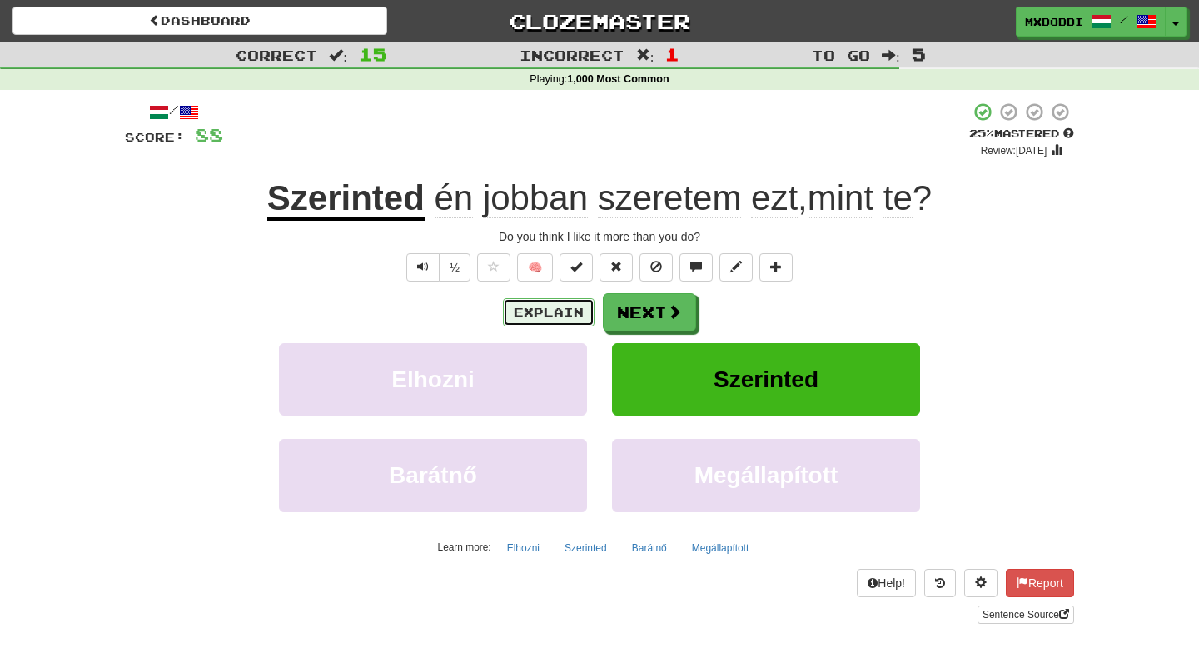
click at [555, 316] on button "Explain" at bounding box center [549, 312] width 92 height 28
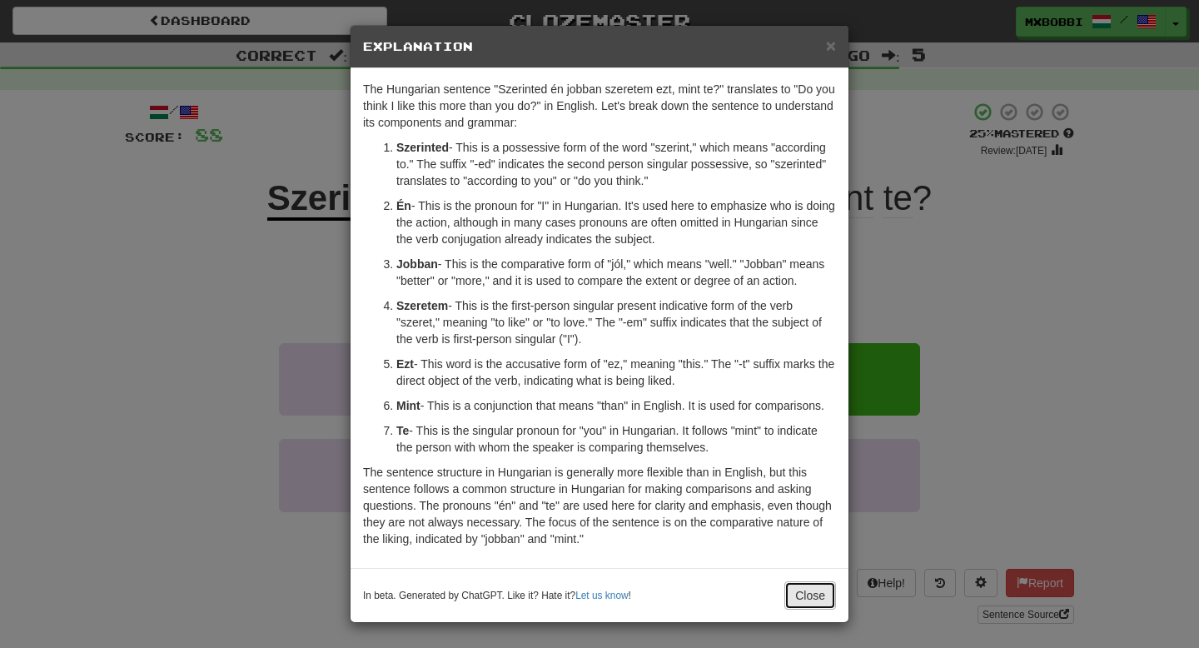
click at [812, 610] on button "Close" at bounding box center [810, 595] width 52 height 28
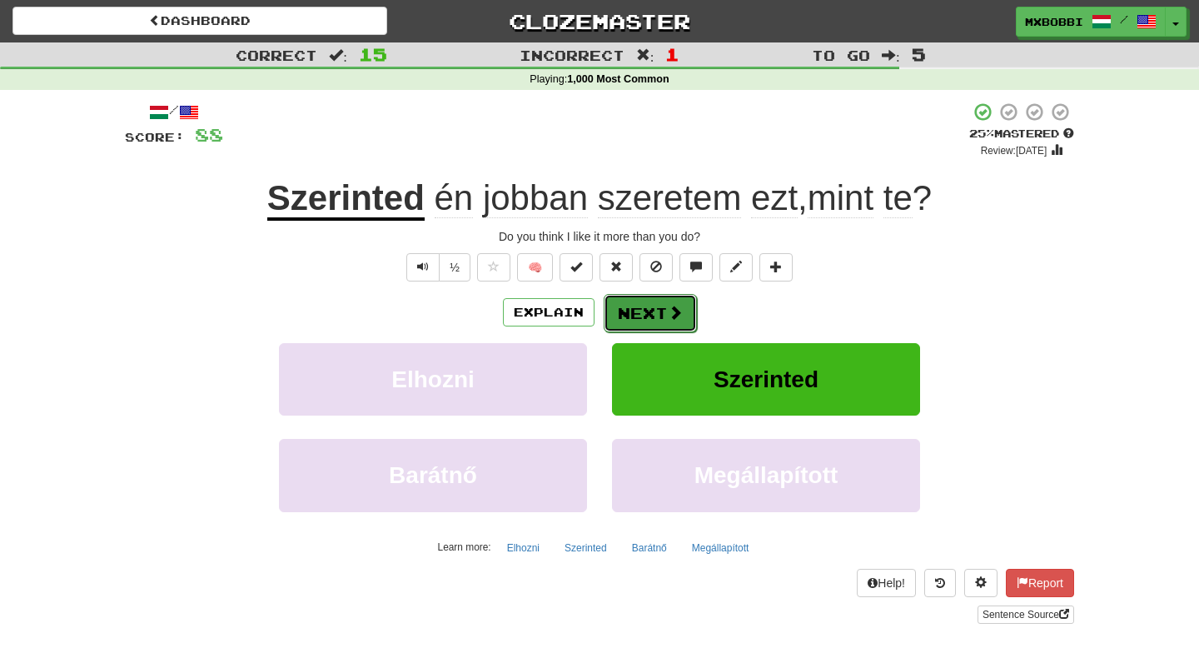
click at [649, 313] on button "Next" at bounding box center [650, 313] width 93 height 38
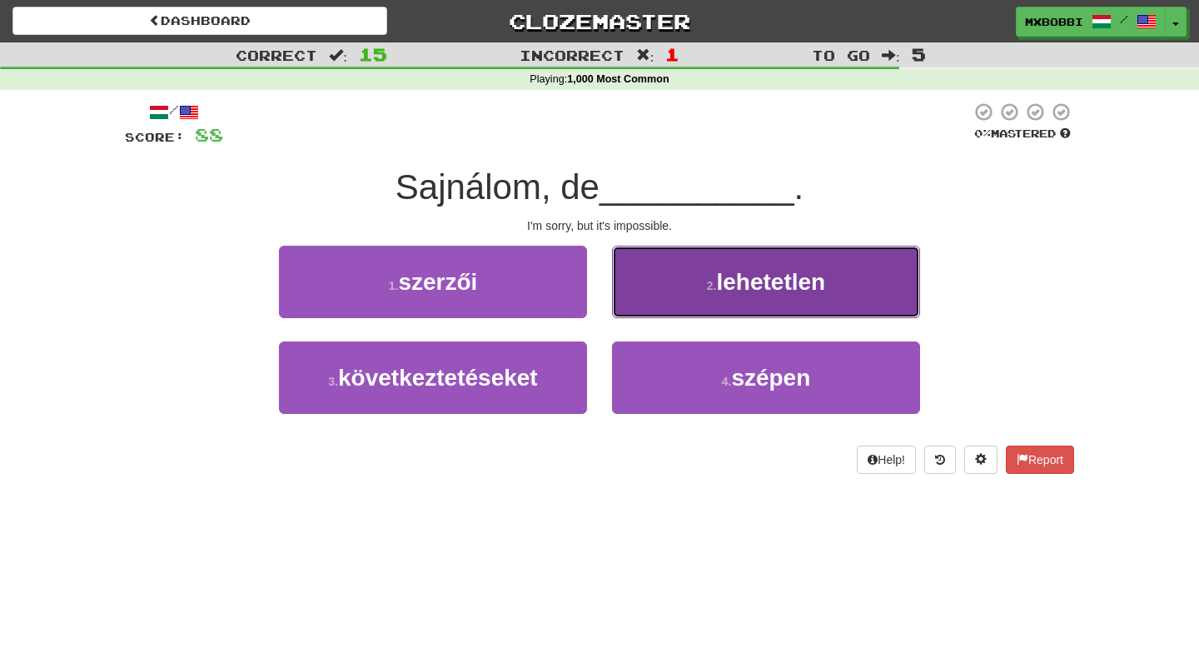
click at [687, 296] on button "2 . lehetetlen" at bounding box center [766, 282] width 308 height 72
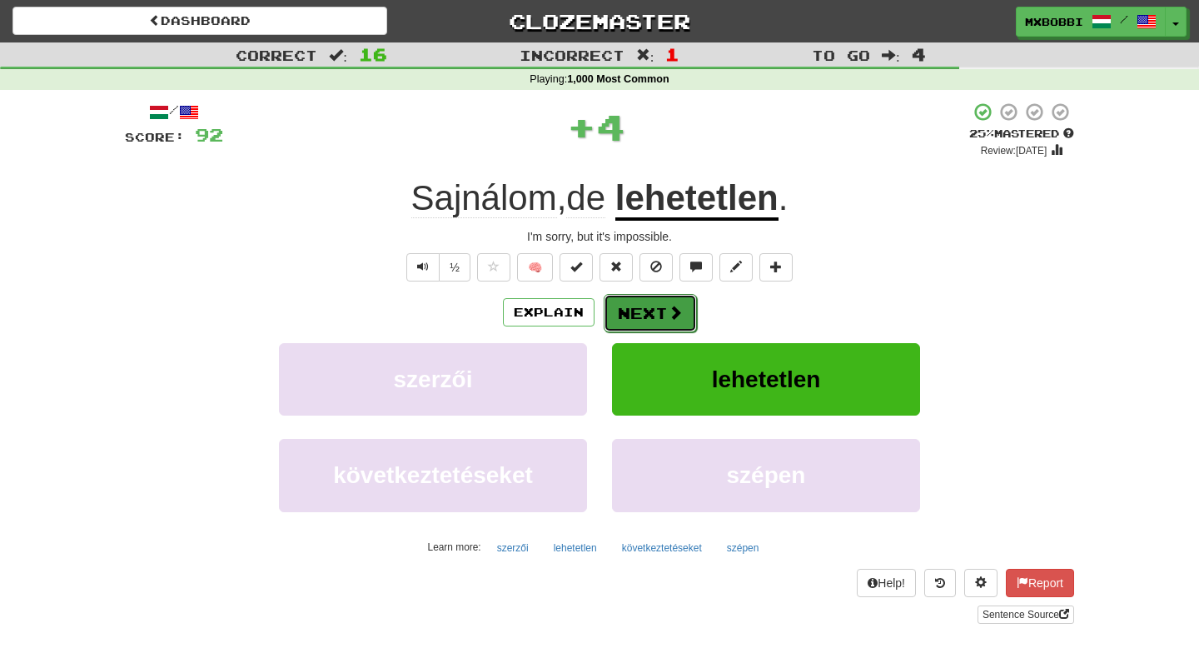
click at [669, 314] on span at bounding box center [675, 312] width 15 height 15
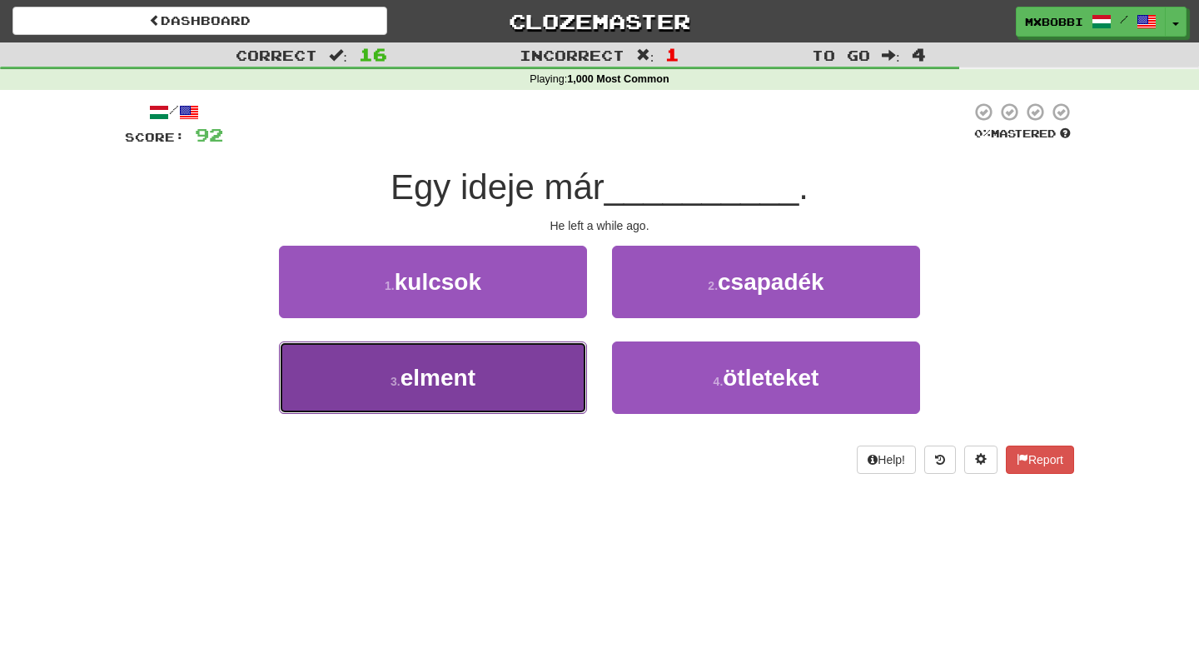
click at [520, 389] on button "3 . elment" at bounding box center [433, 377] width 308 height 72
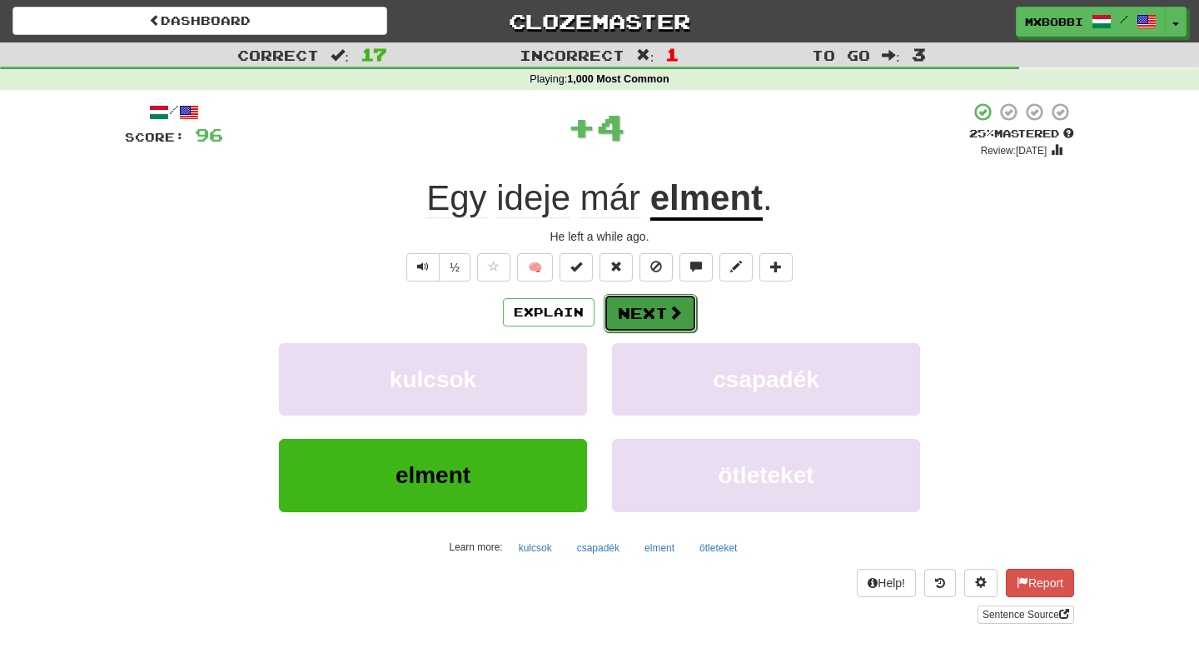
click at [659, 312] on button "Next" at bounding box center [650, 313] width 93 height 38
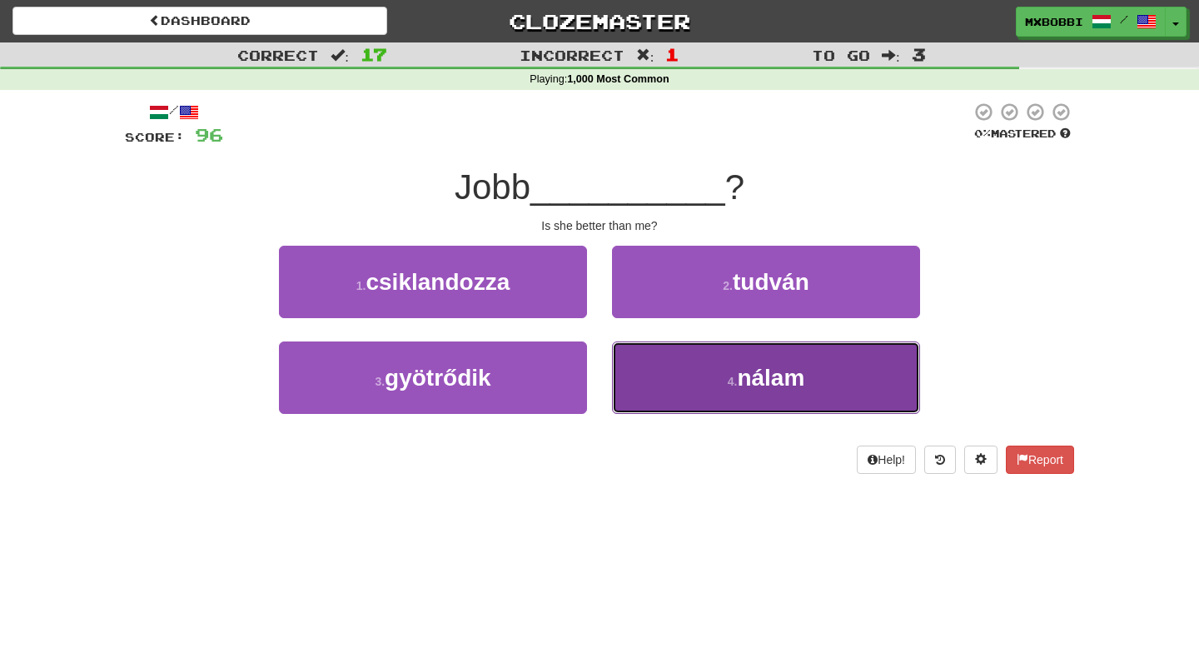
click at [661, 382] on button "4 . nálam" at bounding box center [766, 377] width 308 height 72
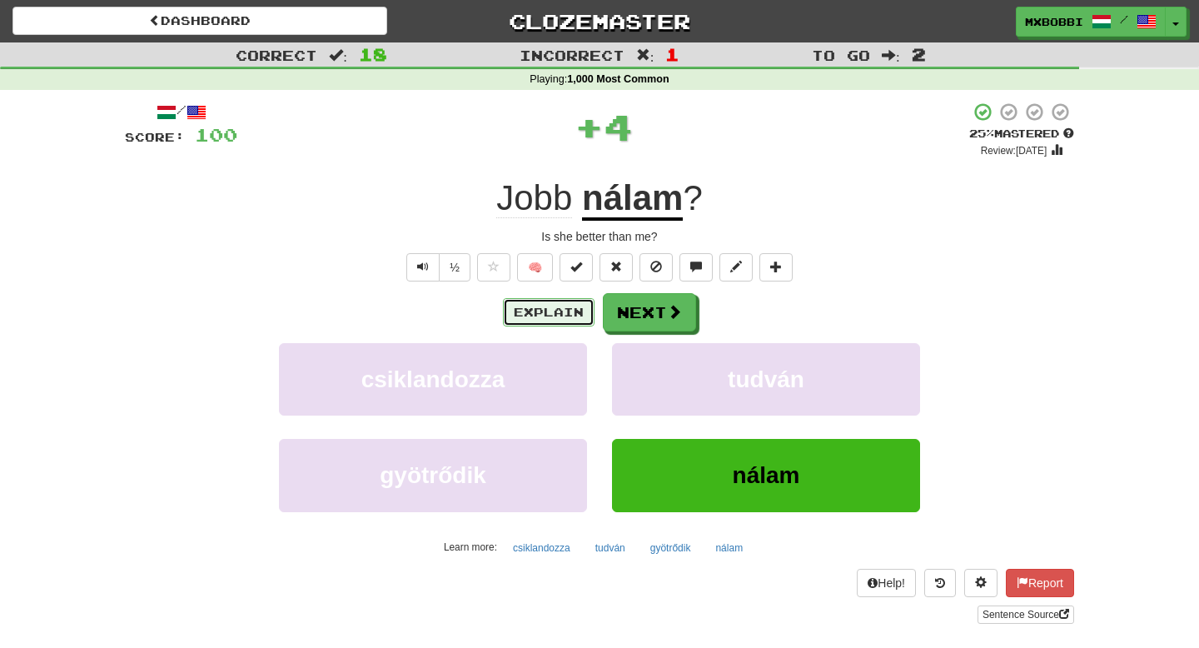
click at [558, 309] on button "Explain" at bounding box center [549, 312] width 92 height 28
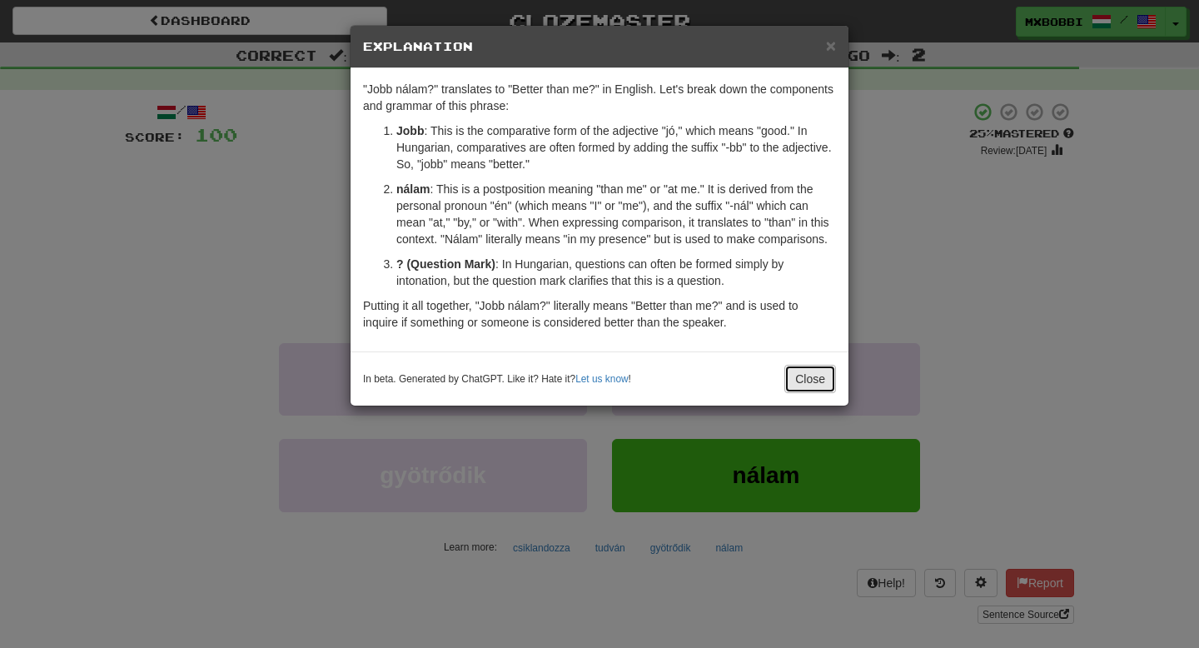
click at [824, 393] on button "Close" at bounding box center [810, 379] width 52 height 28
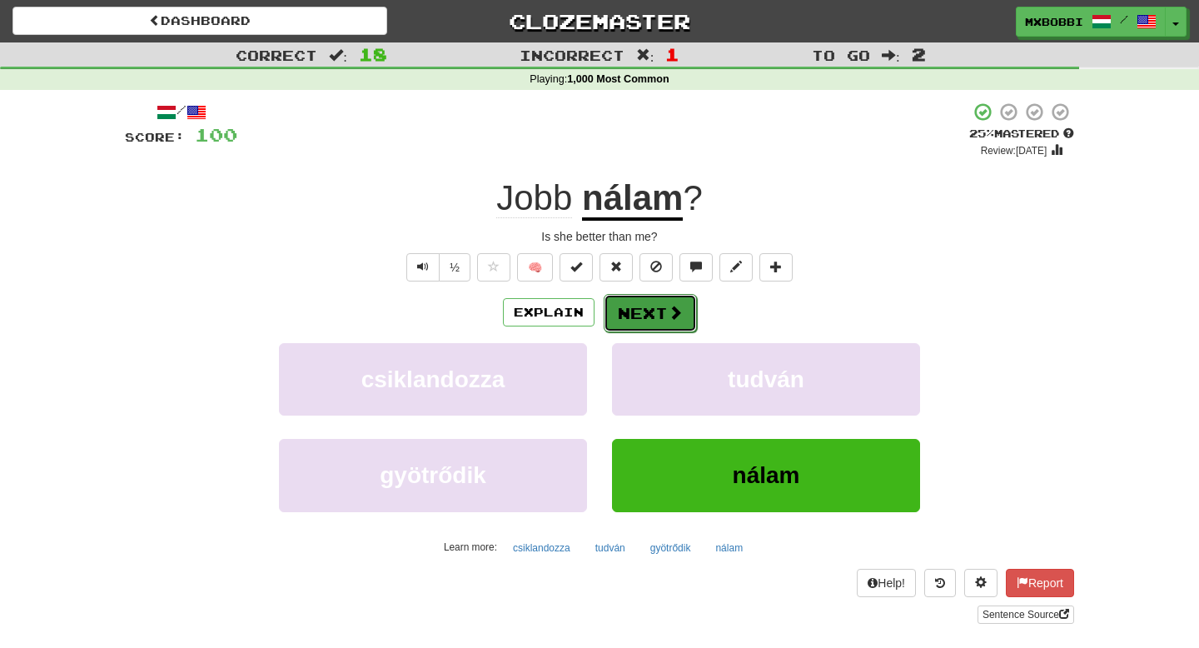
click at [655, 315] on button "Next" at bounding box center [650, 313] width 93 height 38
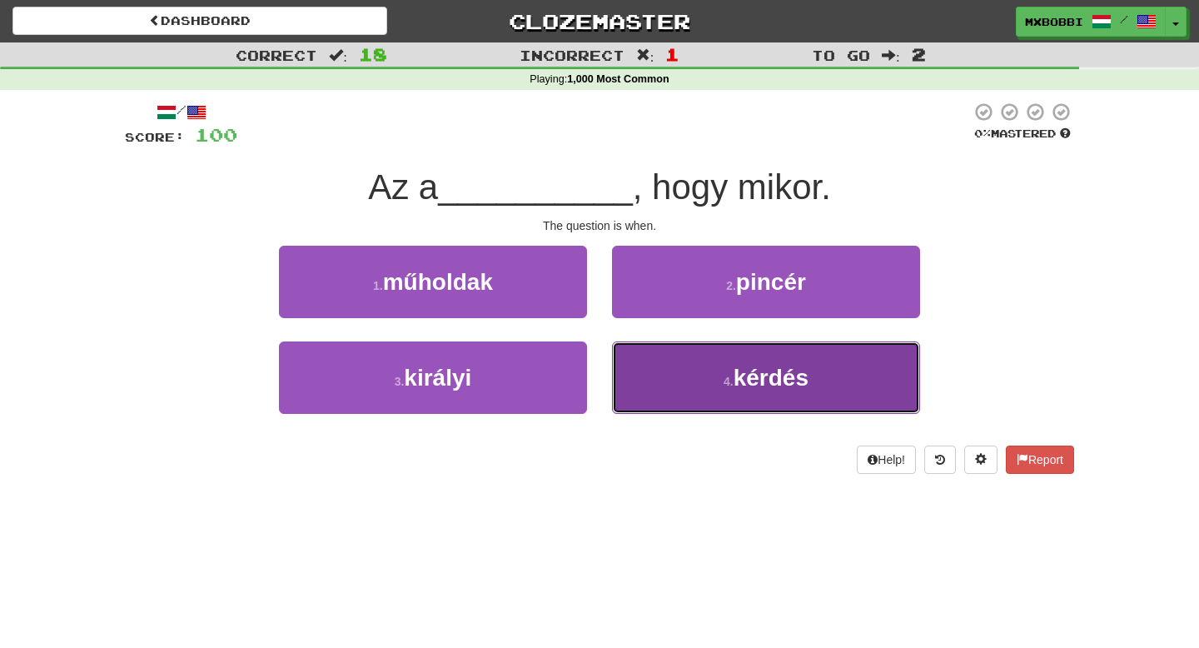
click at [702, 376] on button "4 . kérdés" at bounding box center [766, 377] width 308 height 72
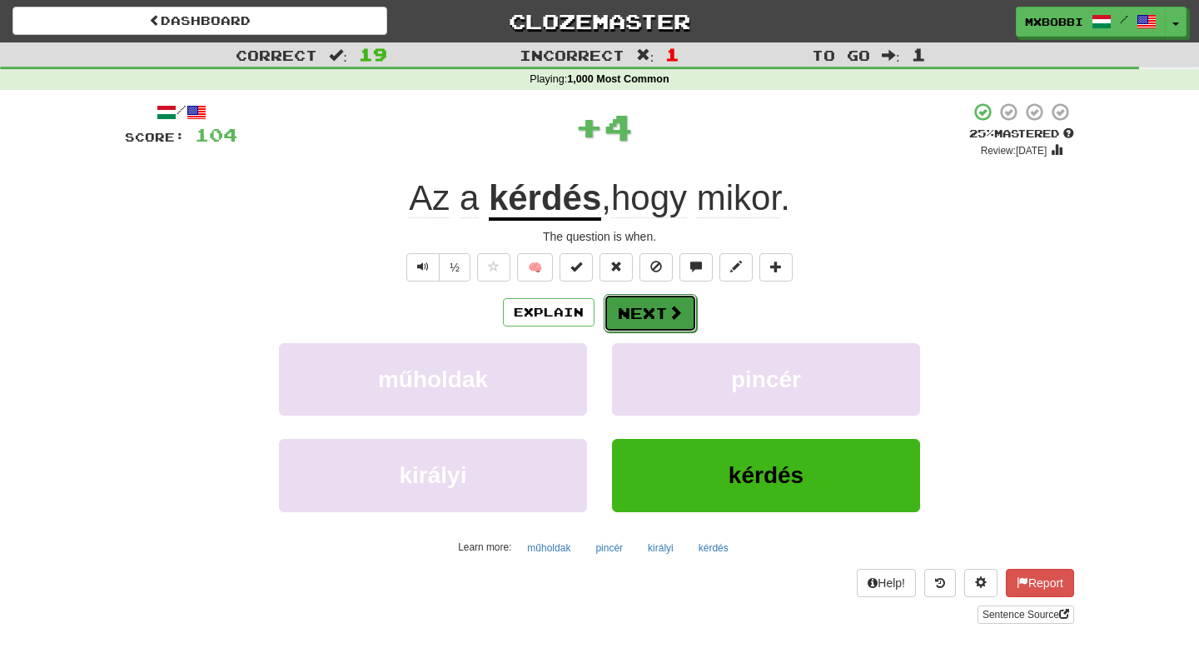
click at [645, 316] on button "Next" at bounding box center [650, 313] width 93 height 38
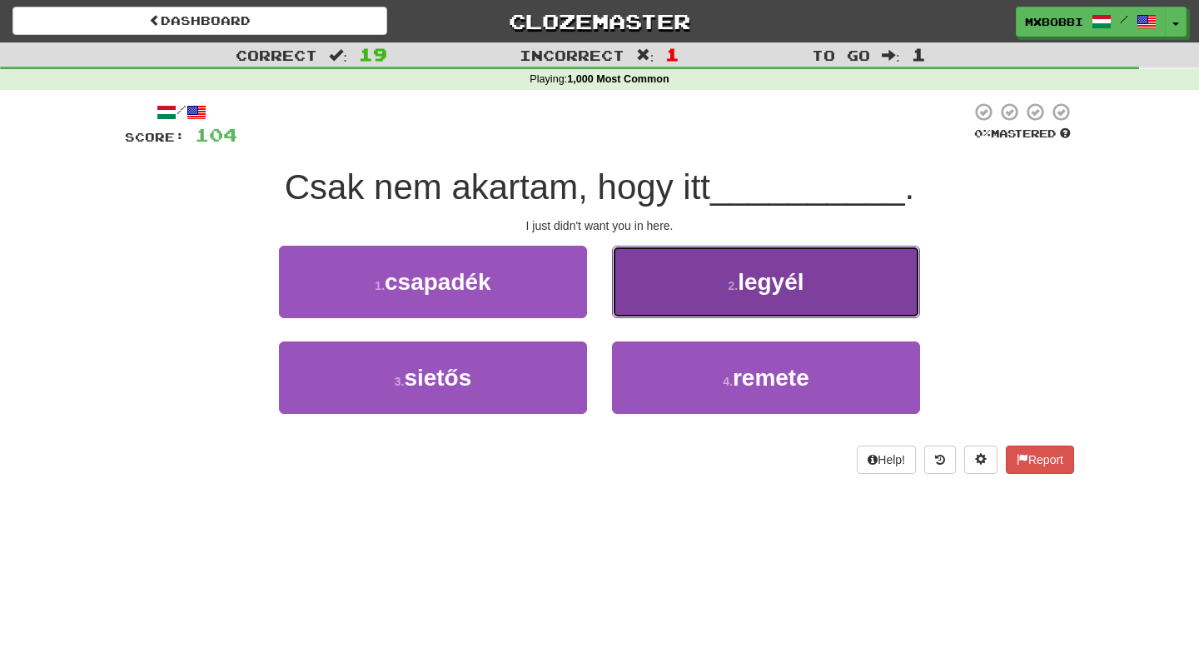
click at [851, 281] on button "2 . legyél" at bounding box center [766, 282] width 308 height 72
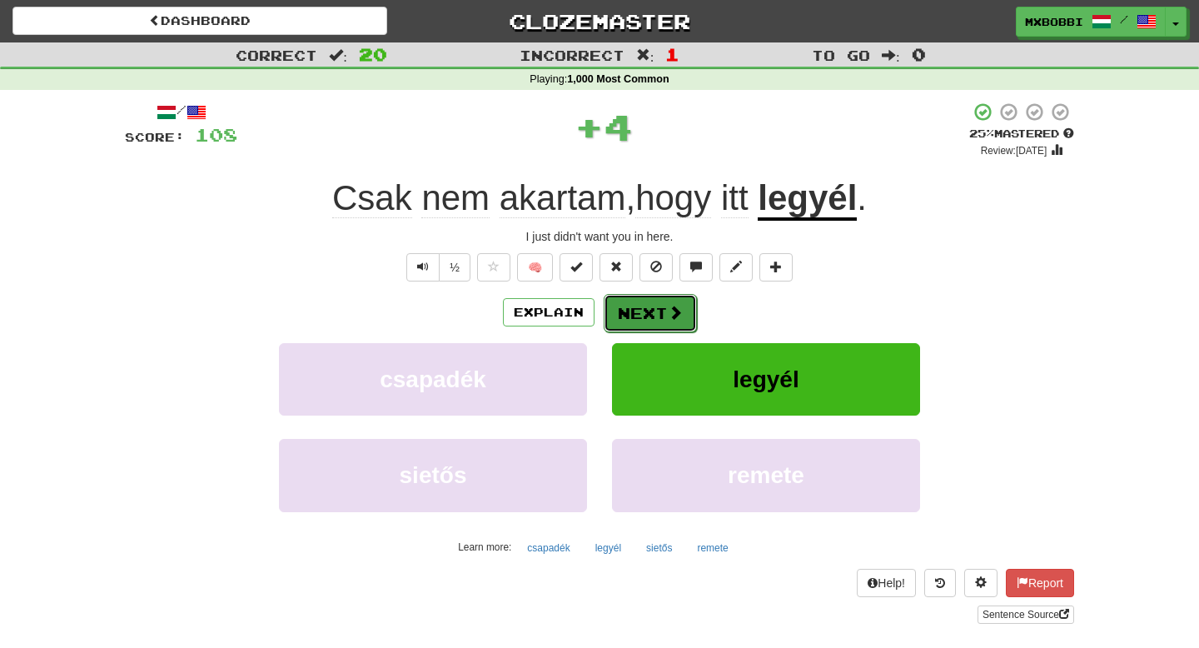
click at [652, 316] on button "Next" at bounding box center [650, 313] width 93 height 38
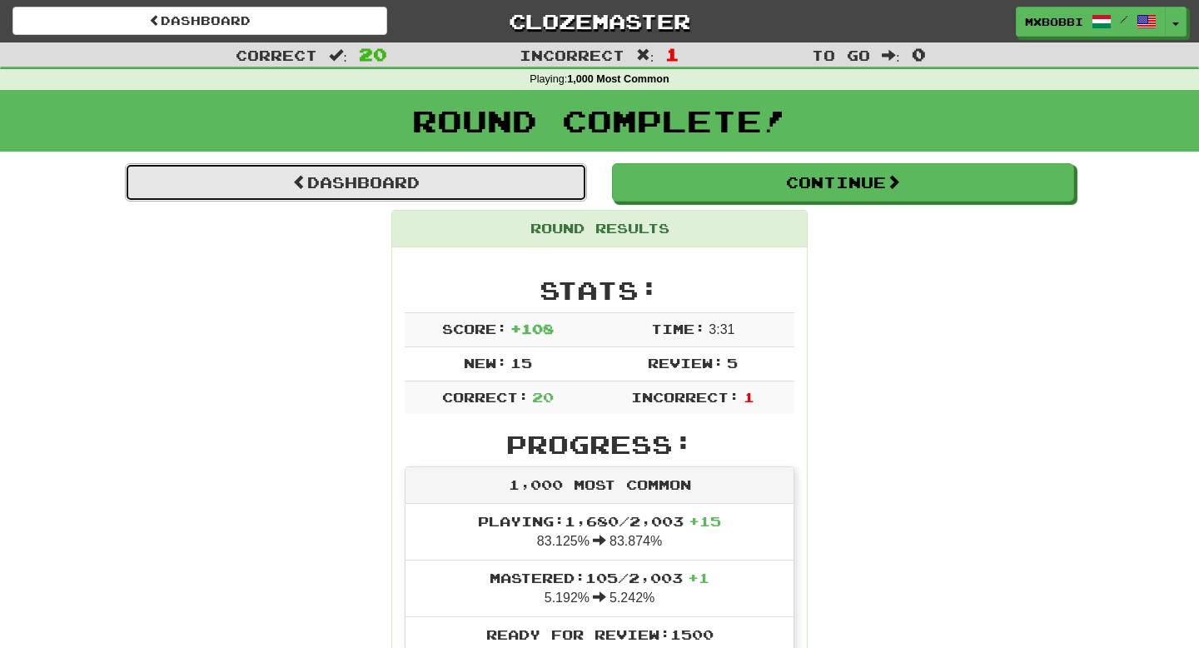
click at [464, 182] on link "Dashboard" at bounding box center [356, 182] width 462 height 38
